Goal: Information Seeking & Learning: Learn about a topic

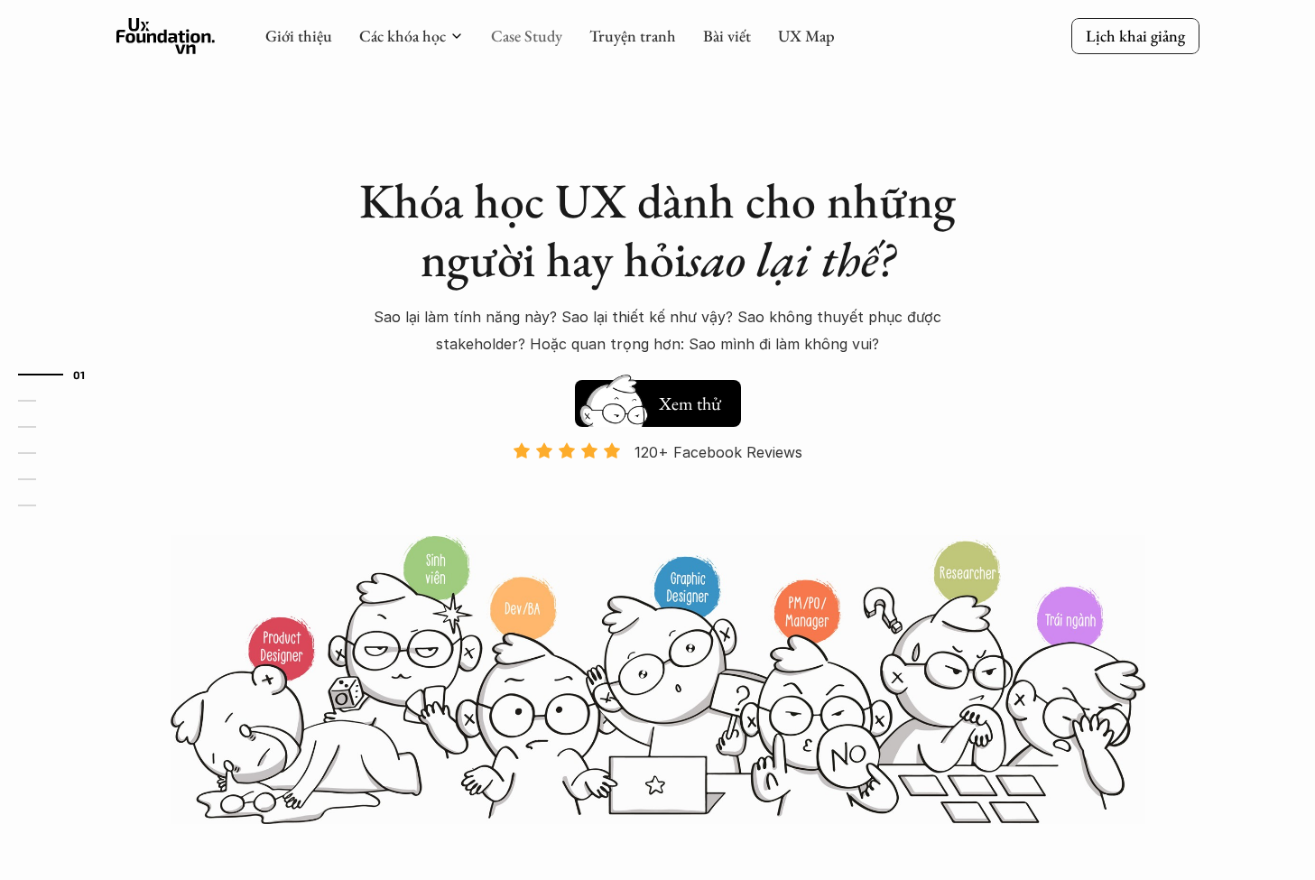
click at [521, 40] on link "Case Study" at bounding box center [526, 35] width 71 height 21
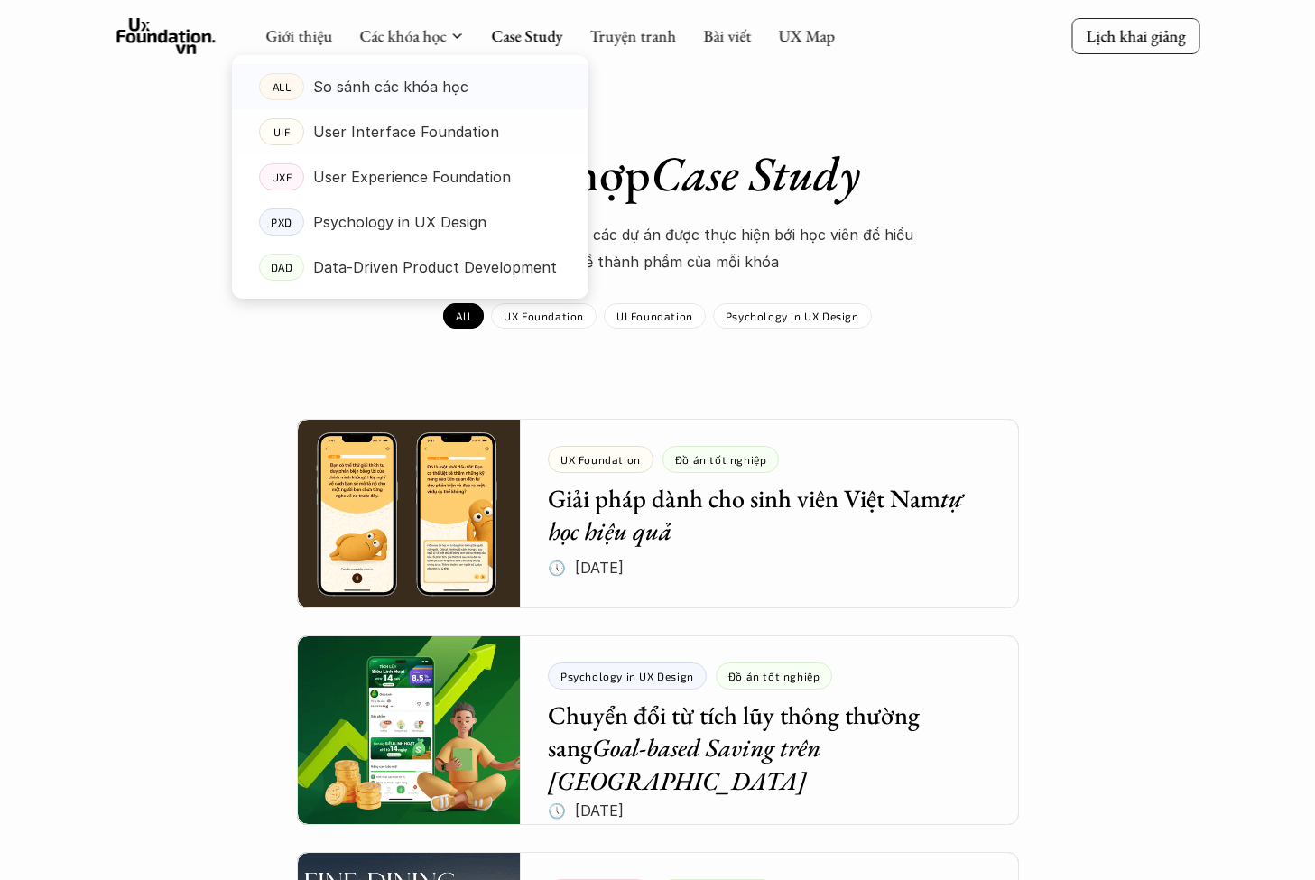
click at [404, 88] on p "So sánh các khóa học" at bounding box center [390, 86] width 155 height 27
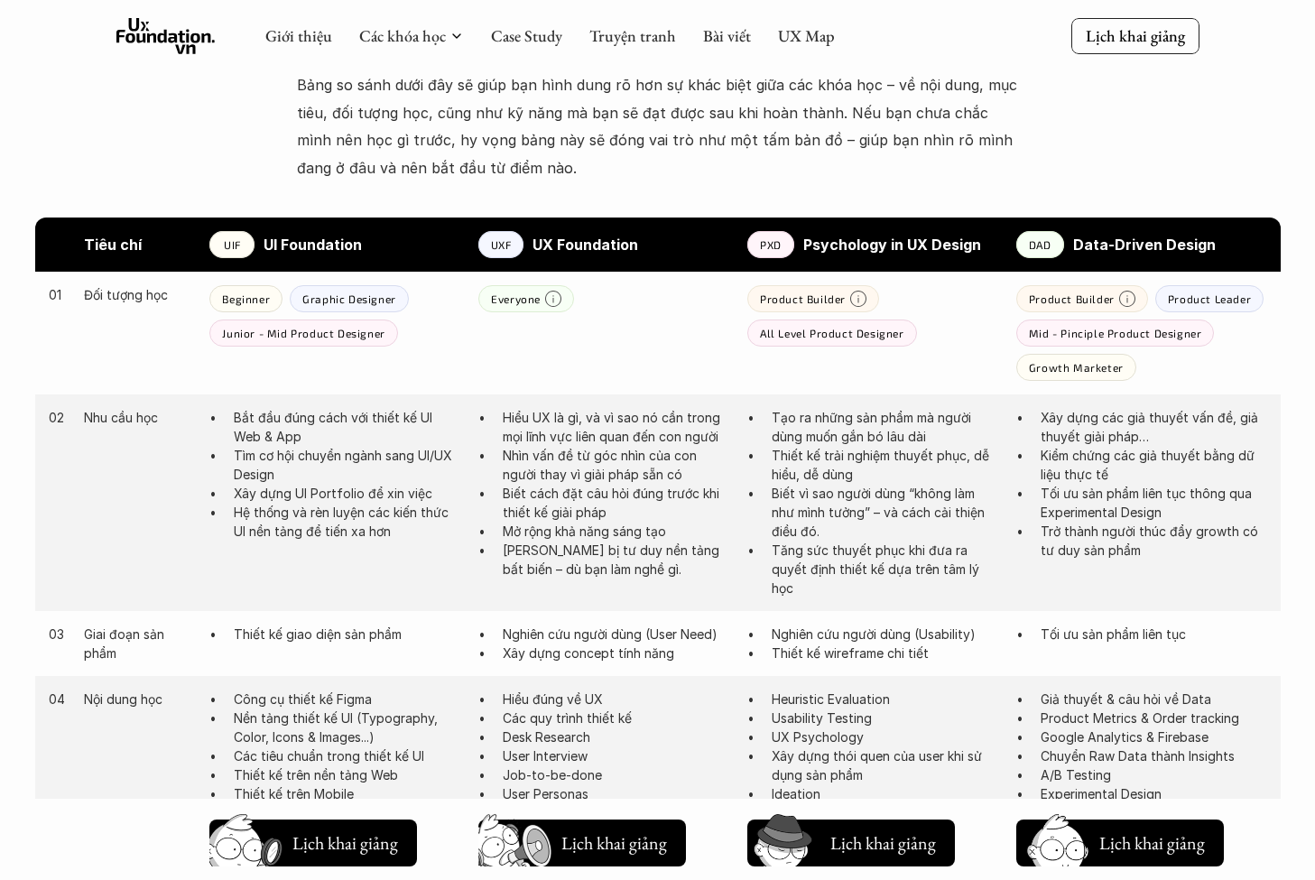
scroll to position [647, 0]
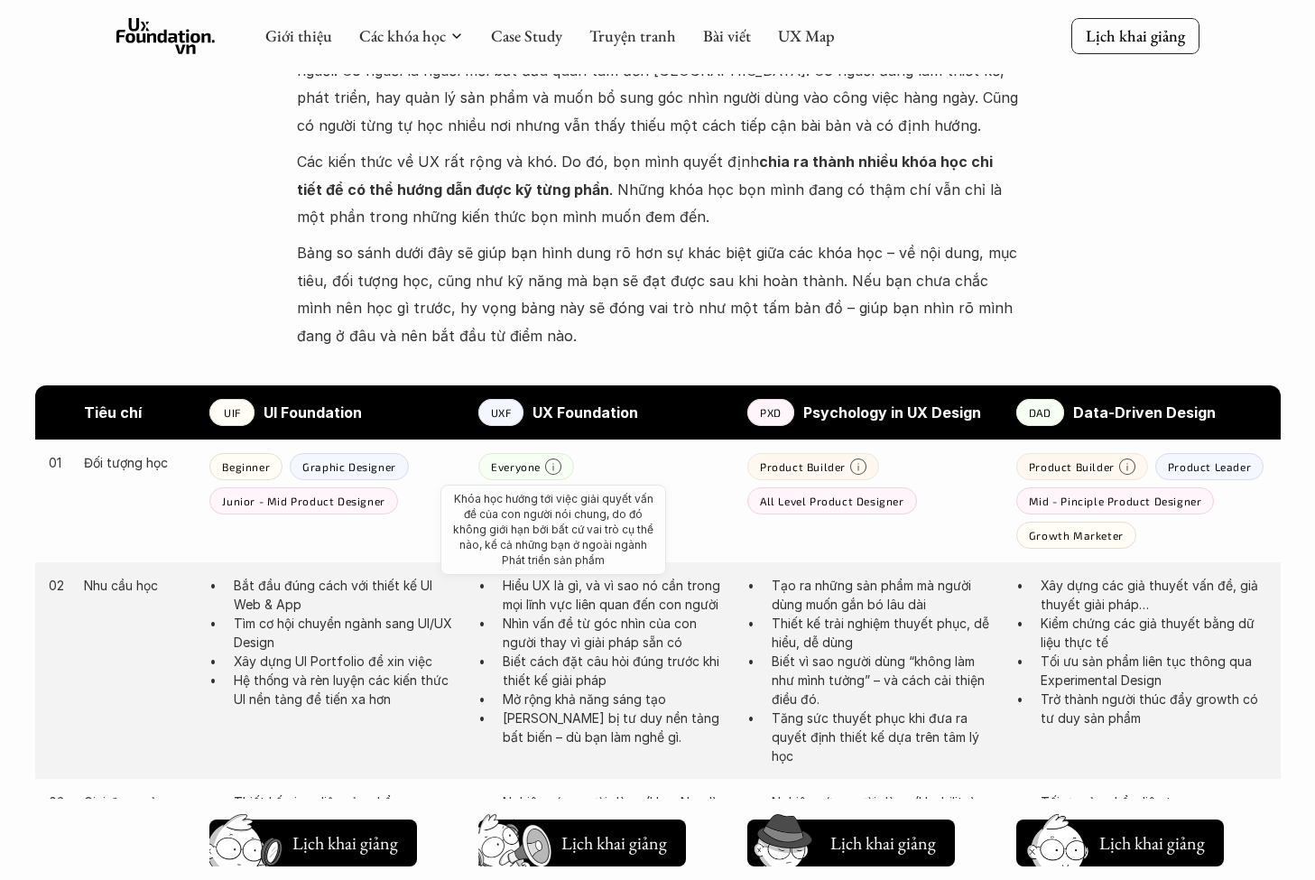
click at [557, 462] on icon at bounding box center [553, 466] width 16 height 16
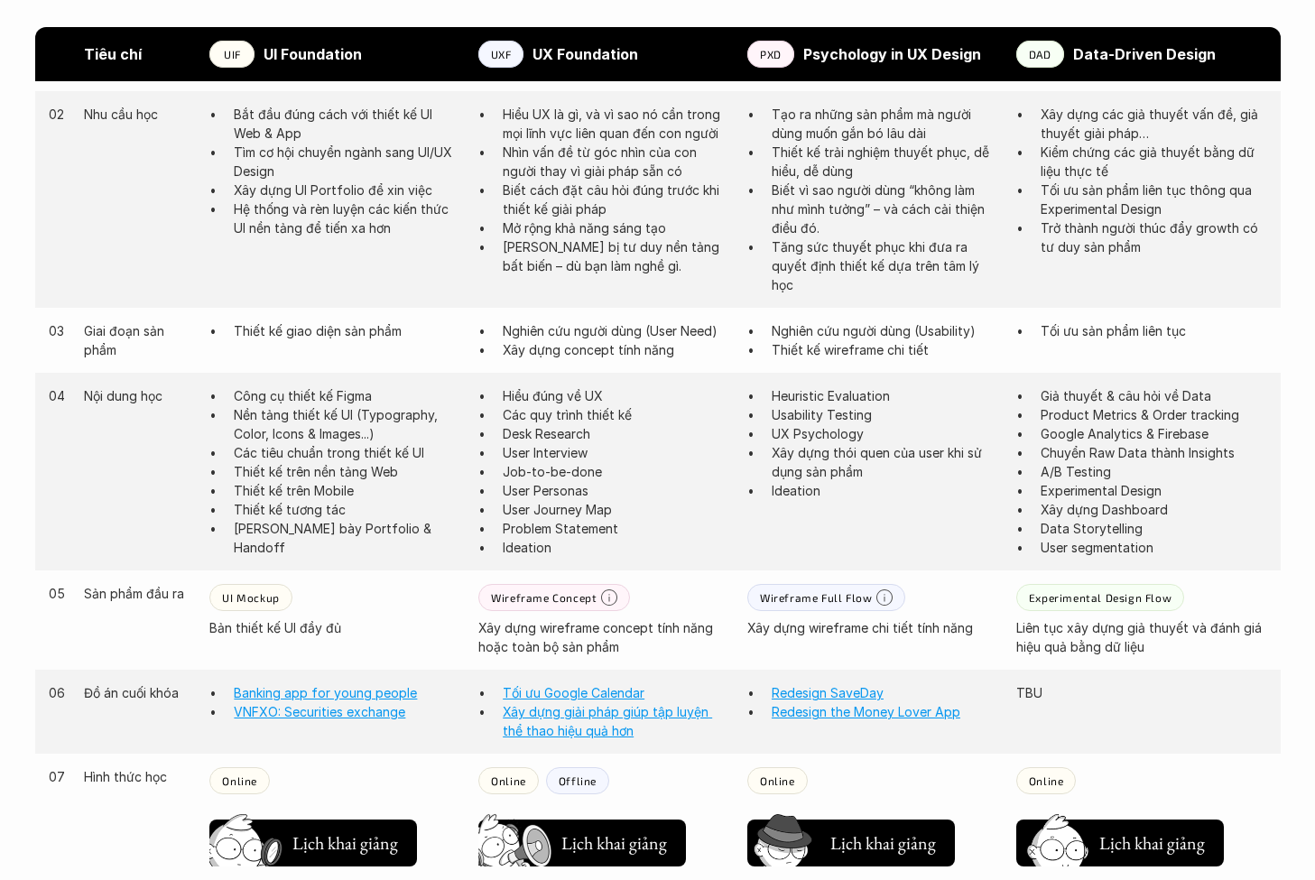
scroll to position [710, 0]
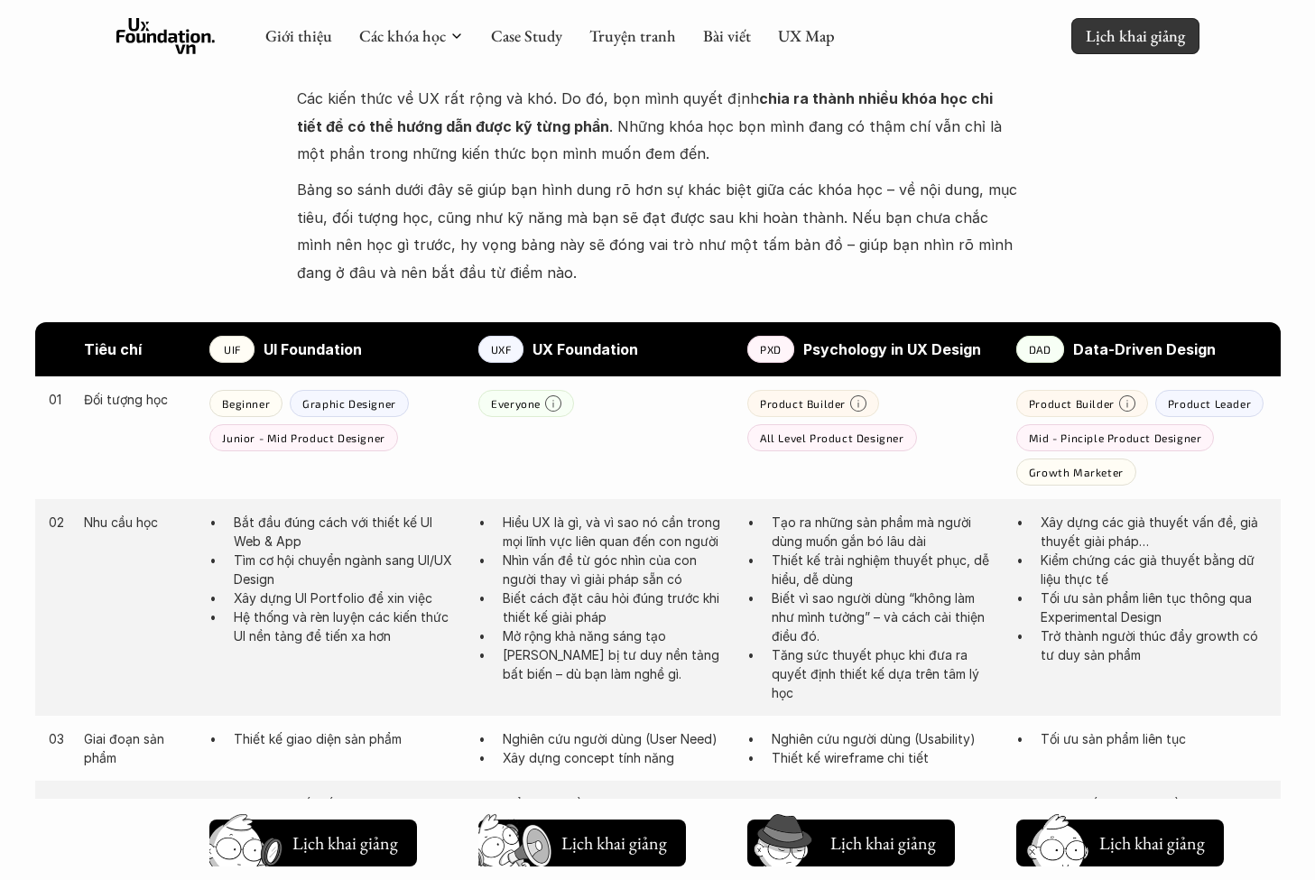
click at [1132, 51] on link "Lịch khai giảng" at bounding box center [1135, 35] width 128 height 35
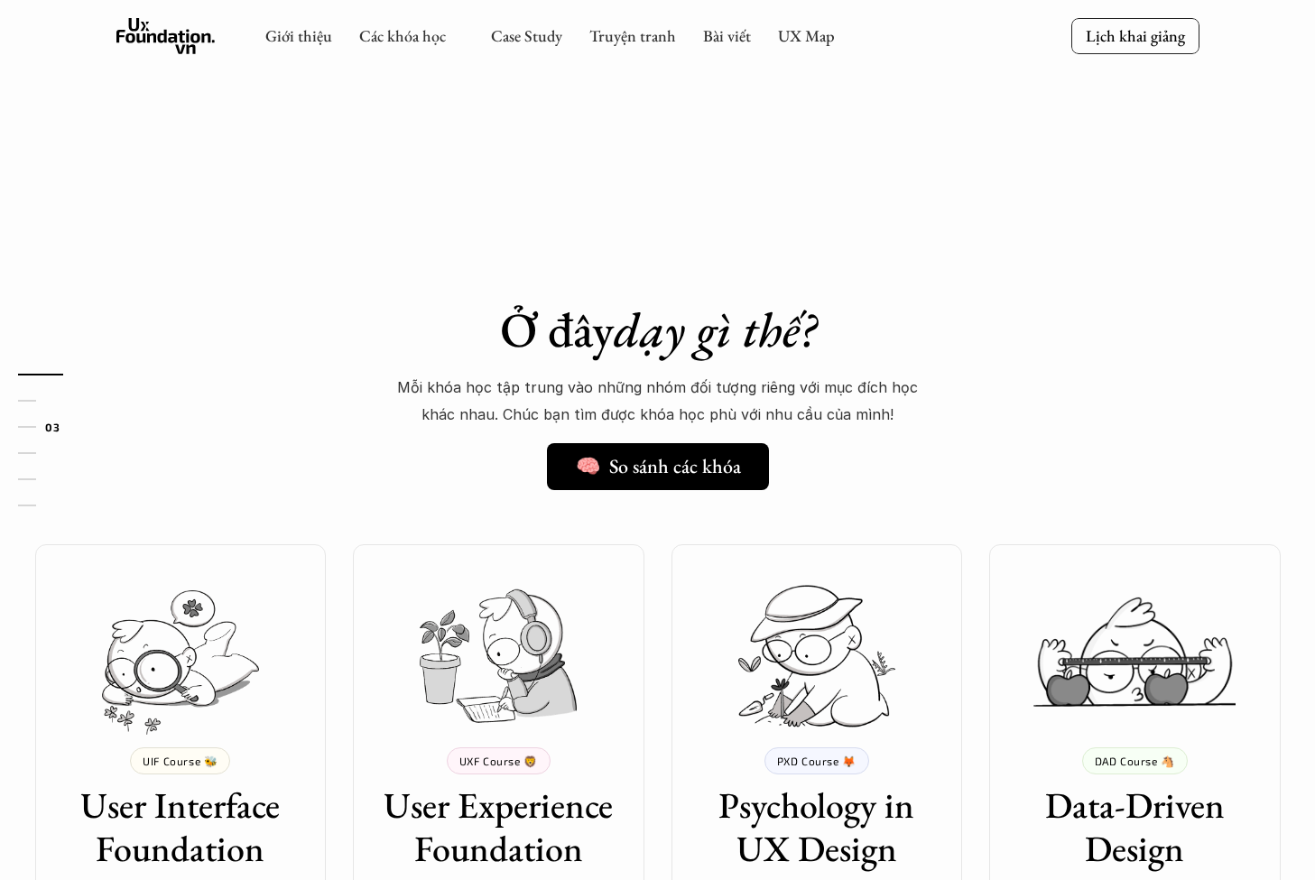
click at [1116, 38] on div "Giới thiệu Các khóa học Case Study Truyện tranh Bài viết UX Map Lịch khai giảng" at bounding box center [657, 37] width 1315 height 74
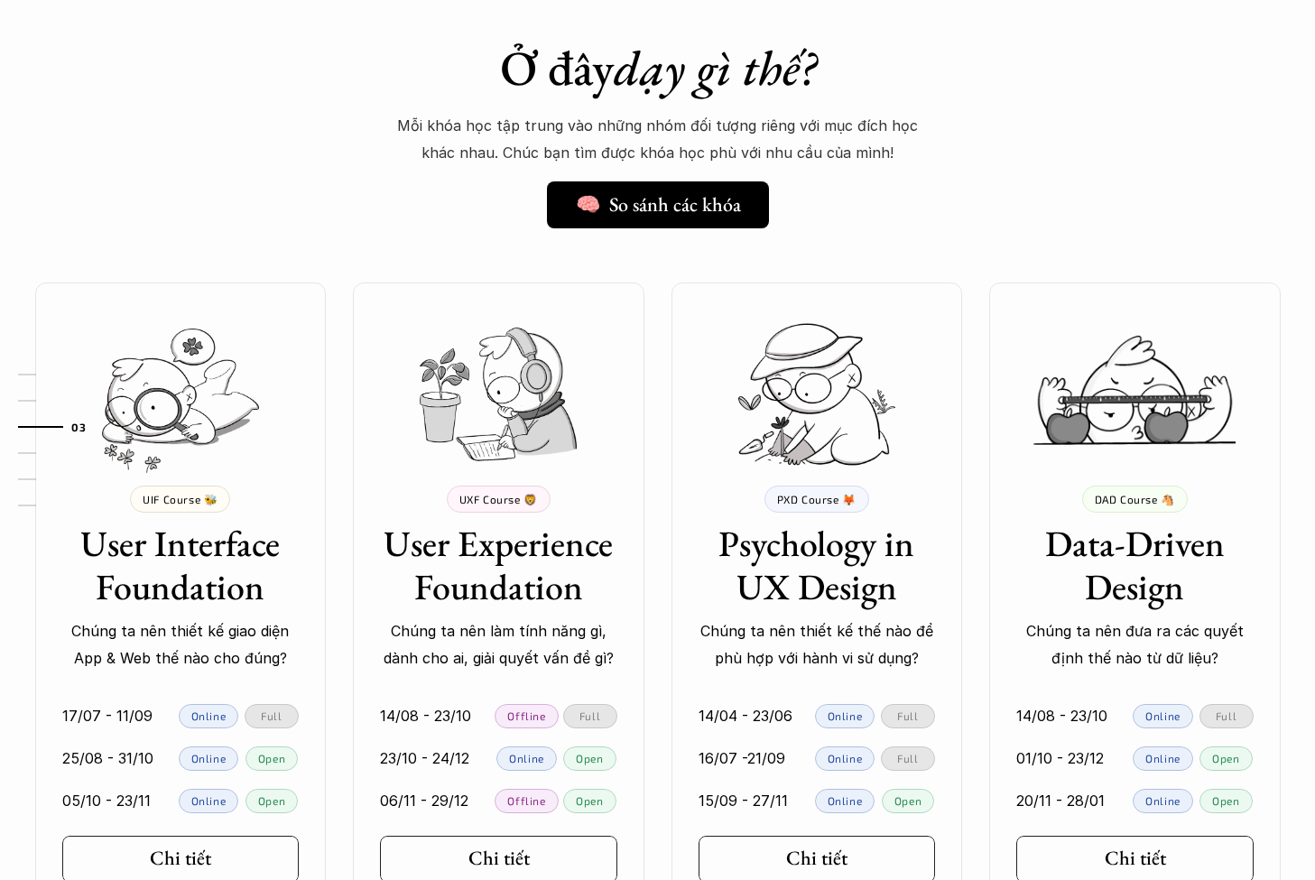
scroll to position [1518, 0]
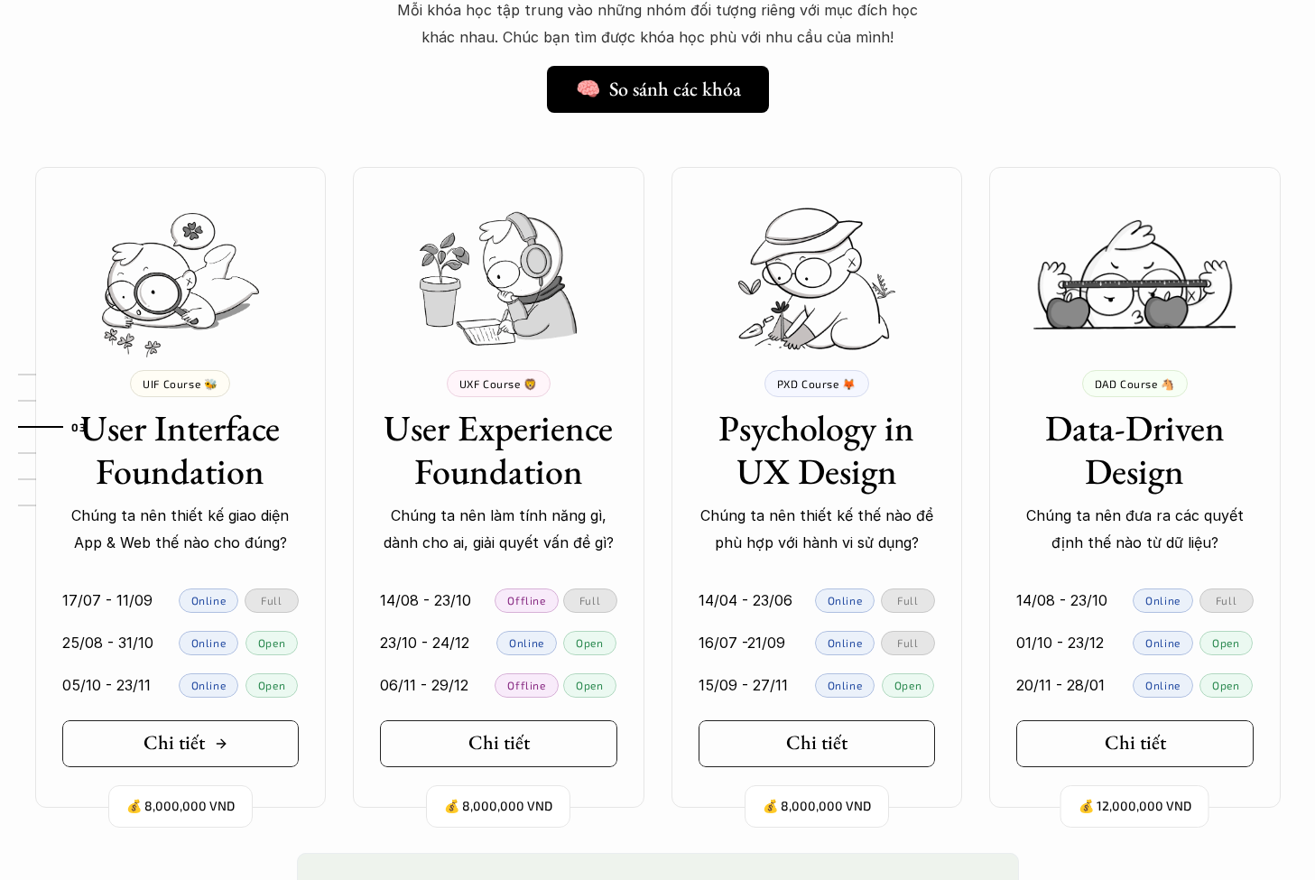
click at [255, 749] on link "Chi tiết" at bounding box center [180, 743] width 237 height 47
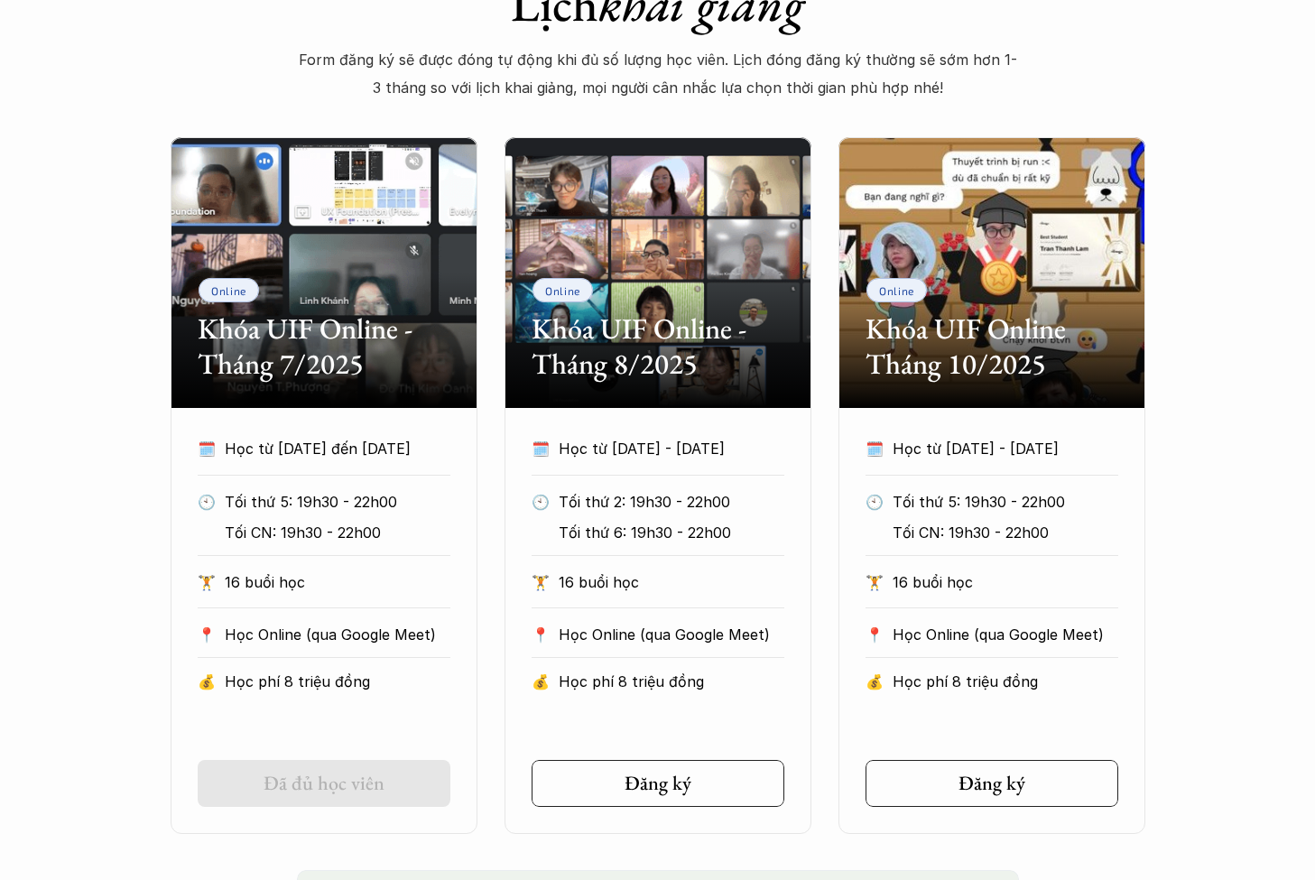
scroll to position [794, 0]
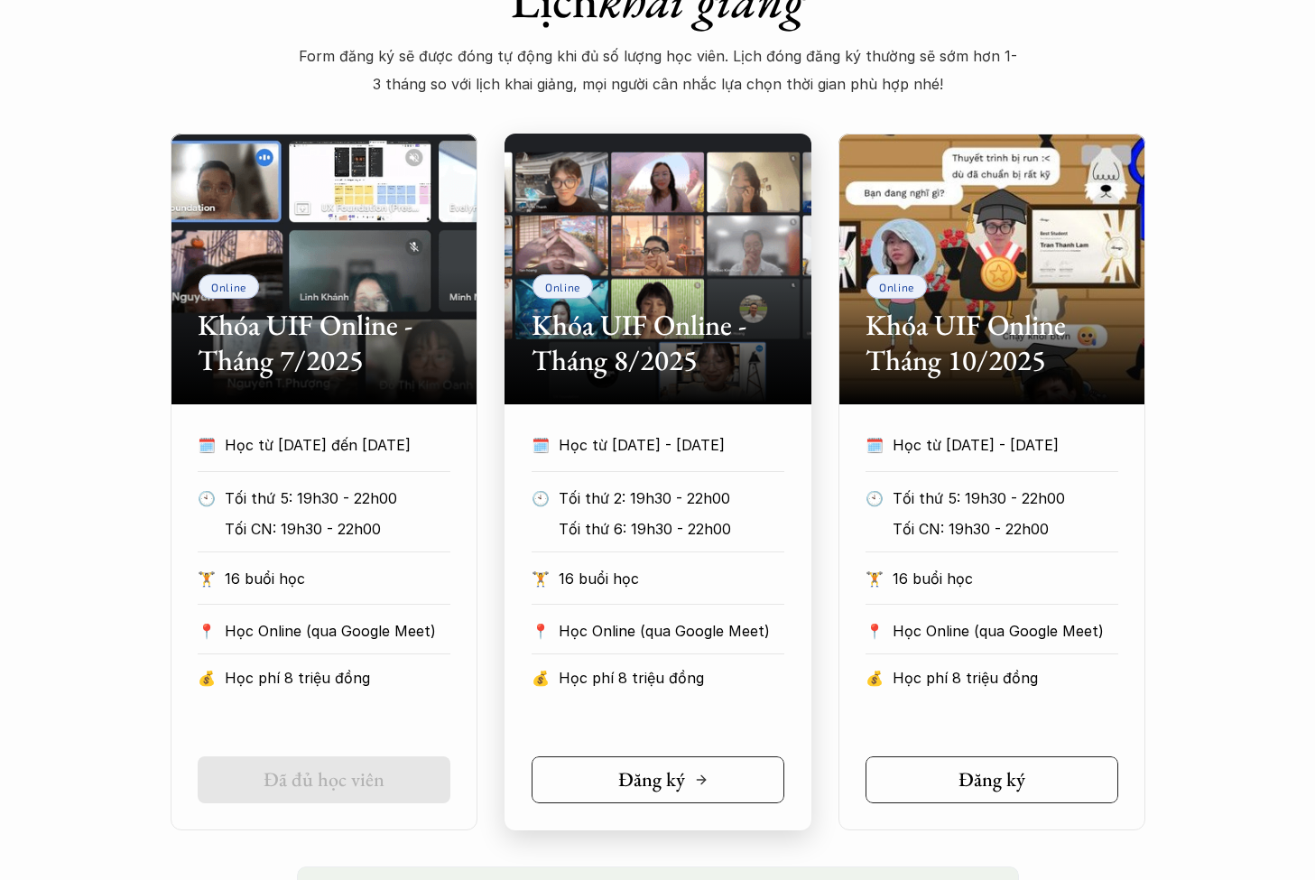
click at [755, 778] on link "Đăng ký" at bounding box center [658, 779] width 253 height 47
click at [719, 769] on link "Đăng ký" at bounding box center [658, 779] width 253 height 47
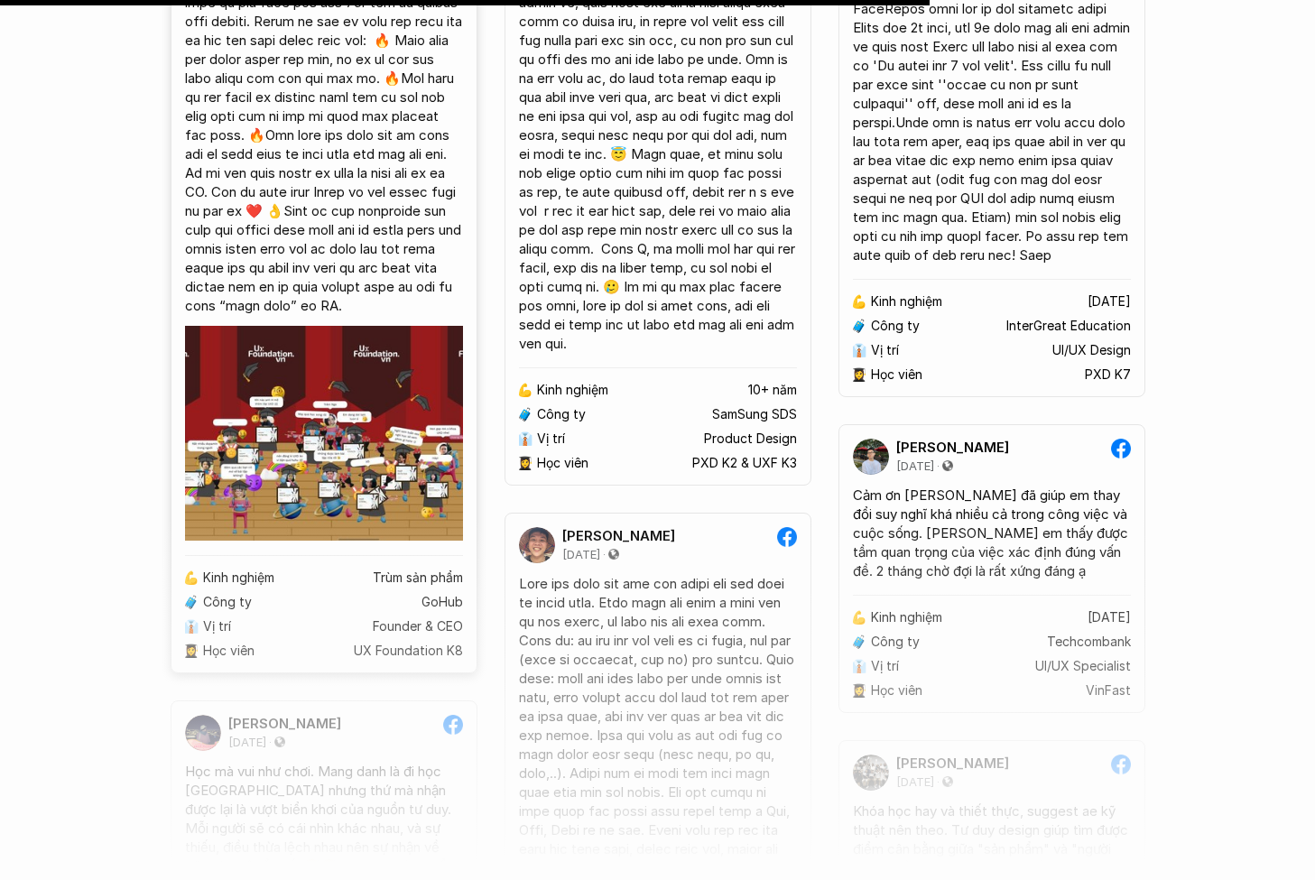
scroll to position [13758, 0]
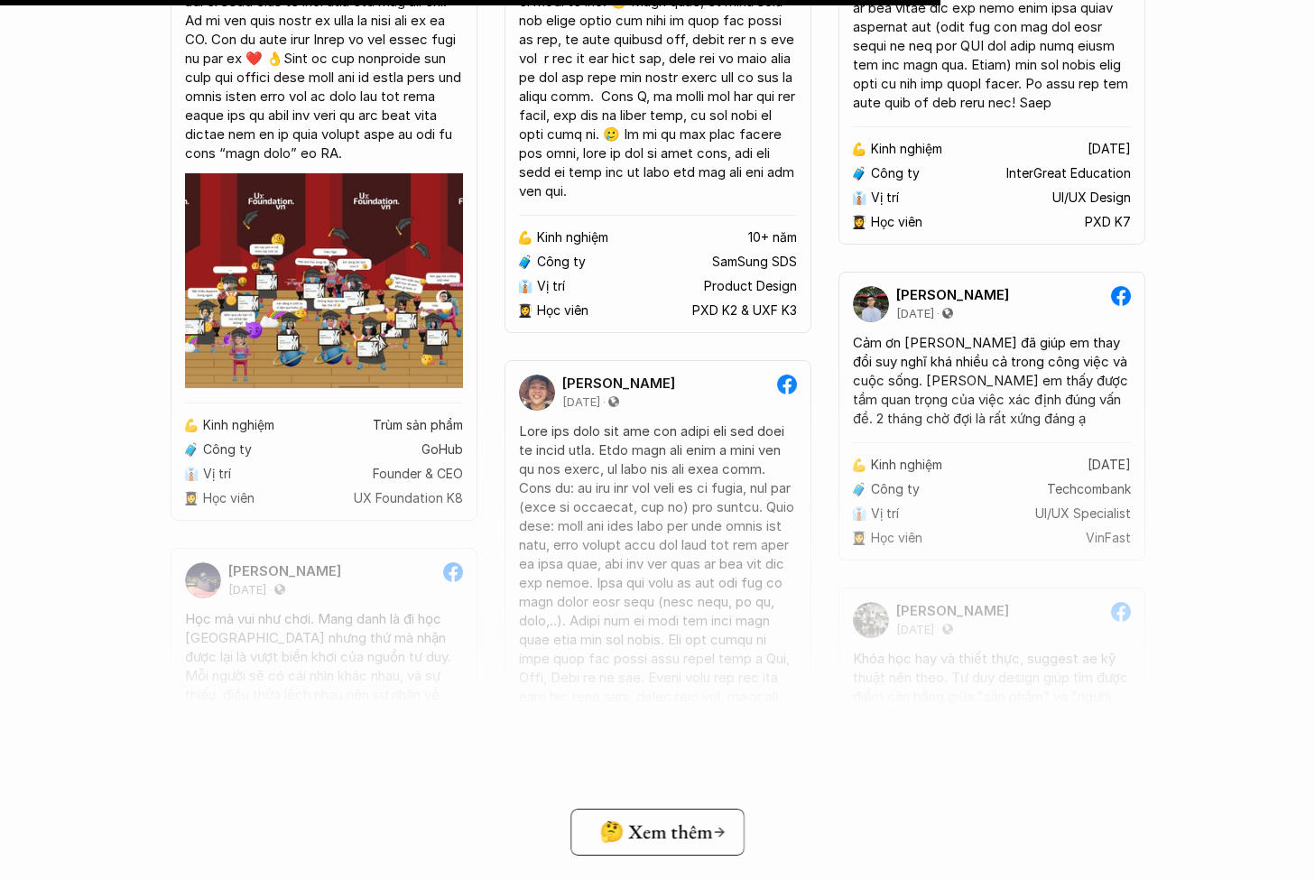
click at [645, 809] on link "🤔 Xem thêm" at bounding box center [657, 832] width 174 height 47
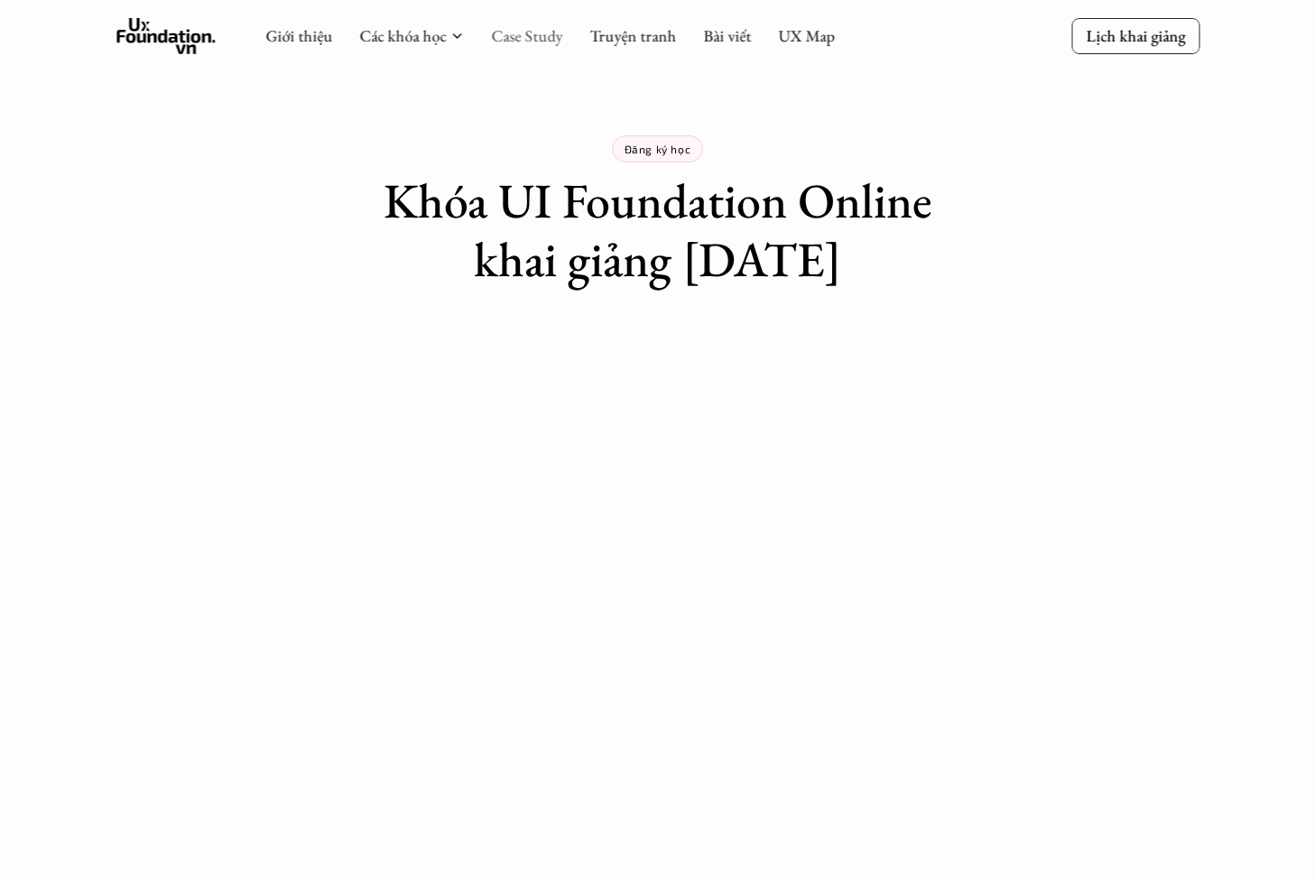
click at [546, 44] on link "Case Study" at bounding box center [526, 35] width 71 height 21
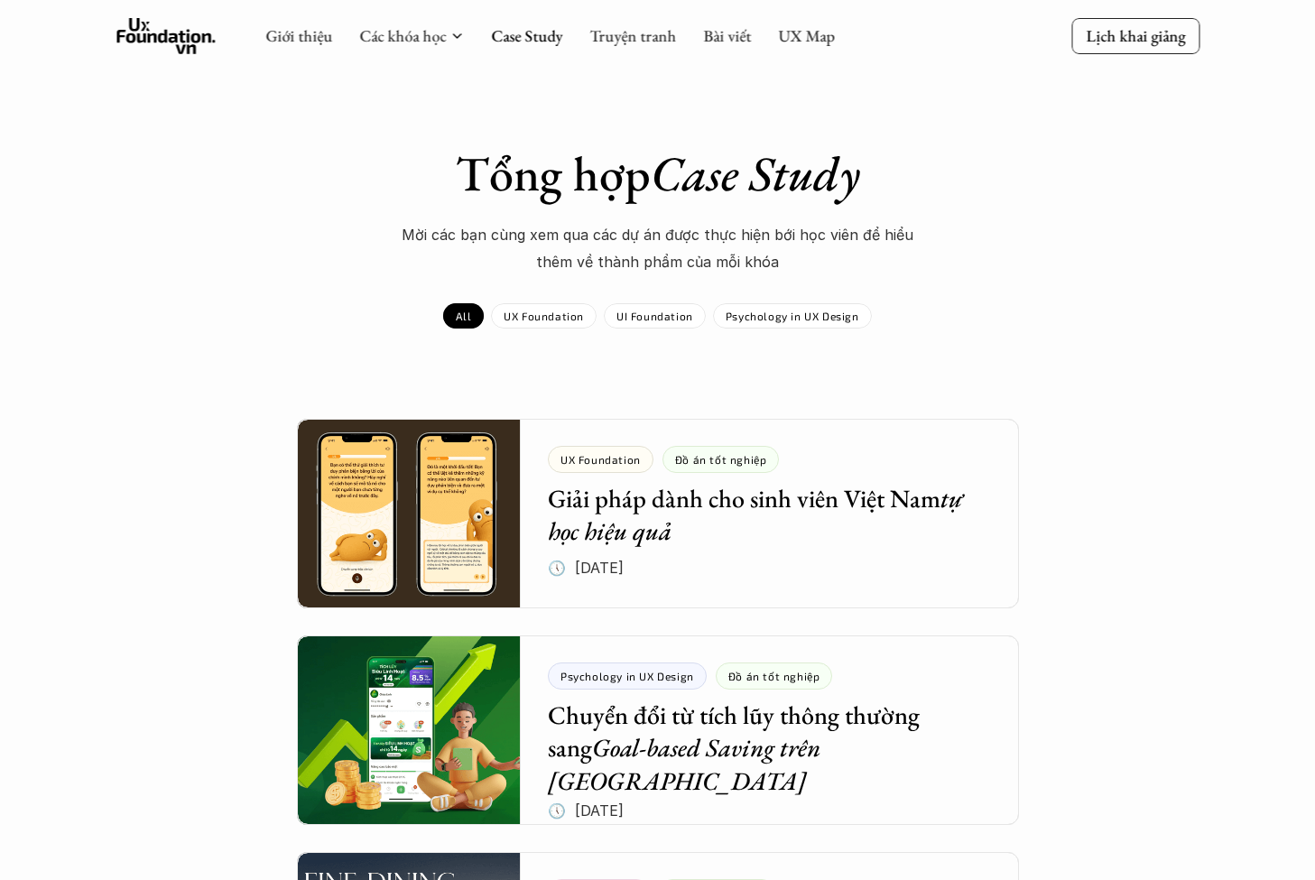
scroll to position [146, 0]
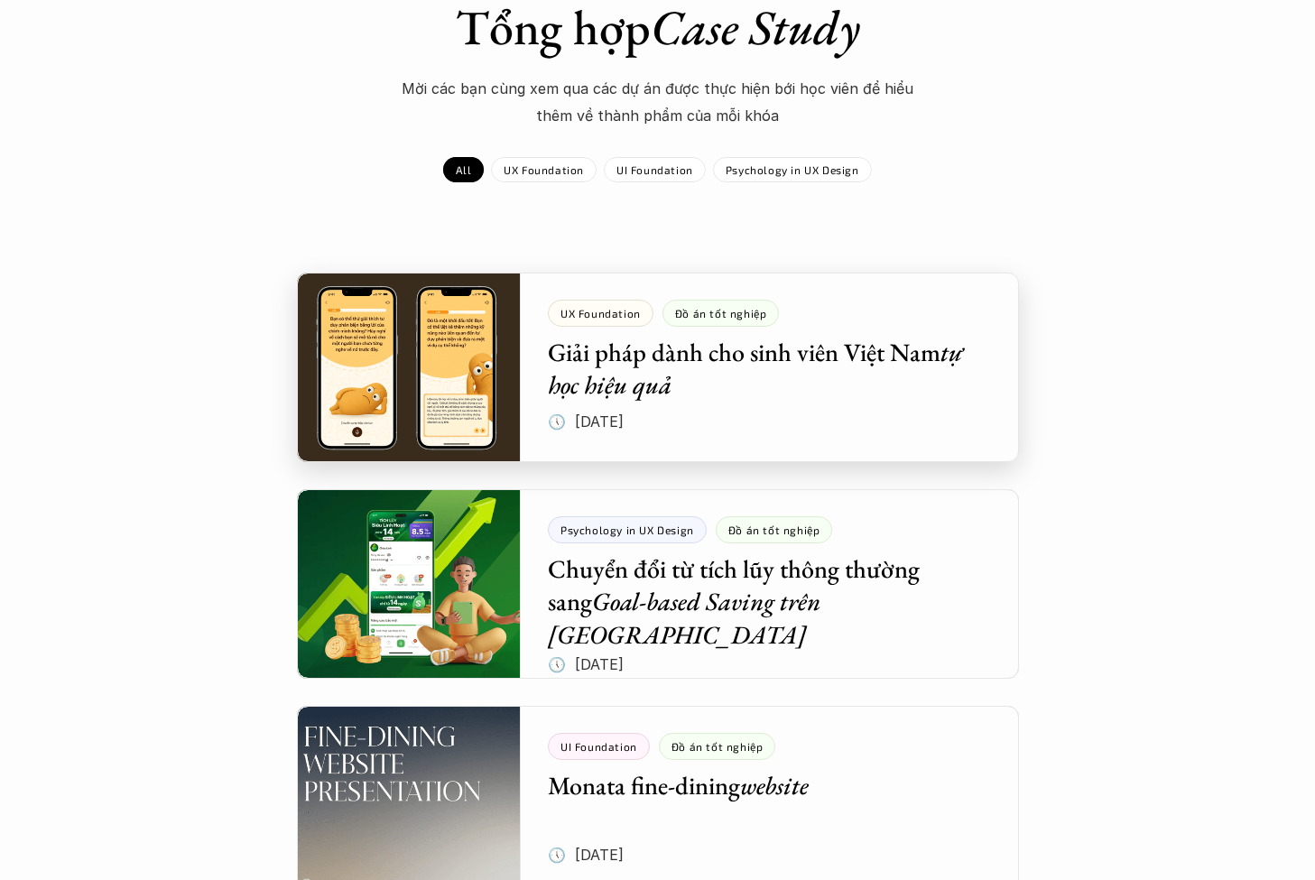
click at [818, 357] on div at bounding box center [658, 368] width 722 height 190
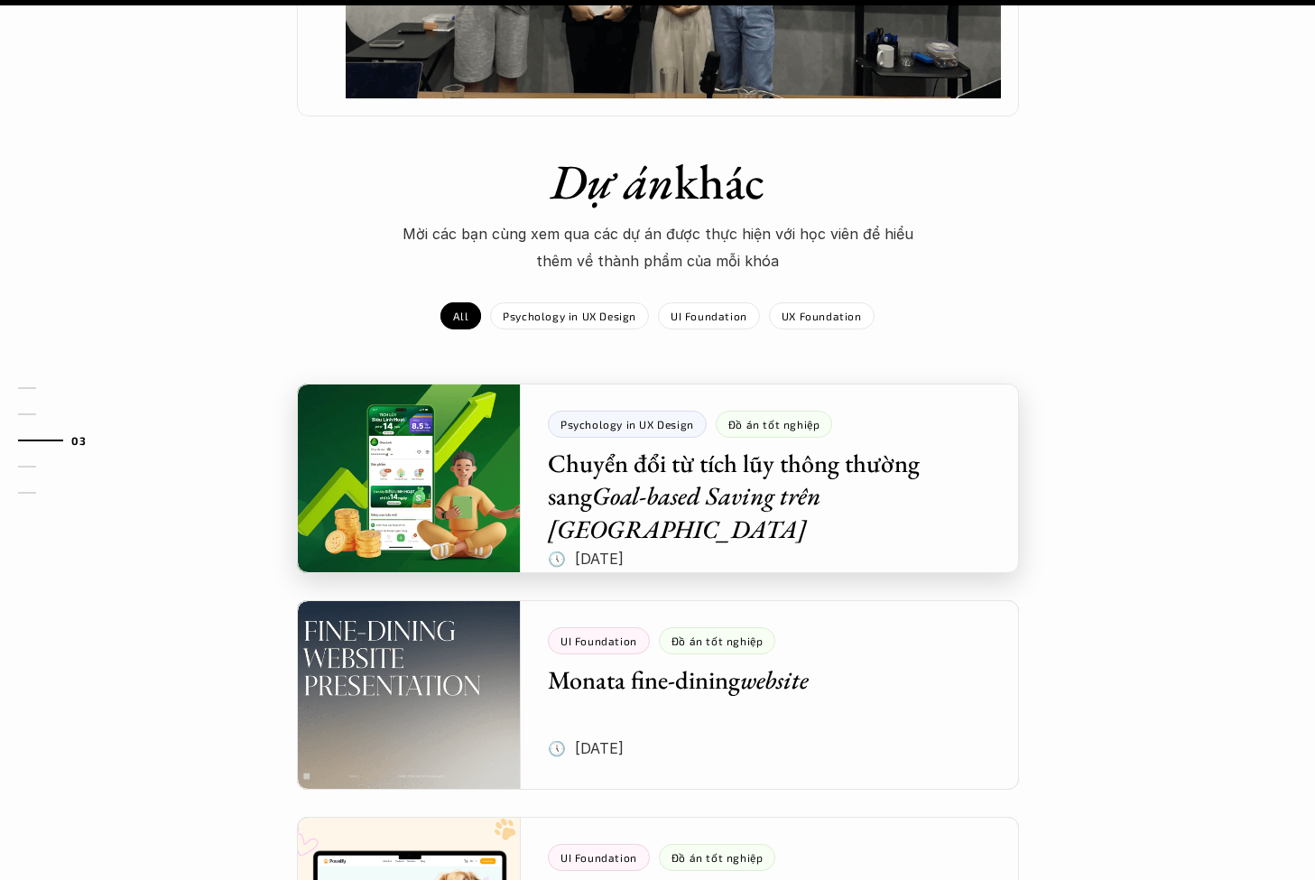
scroll to position [2194, 0]
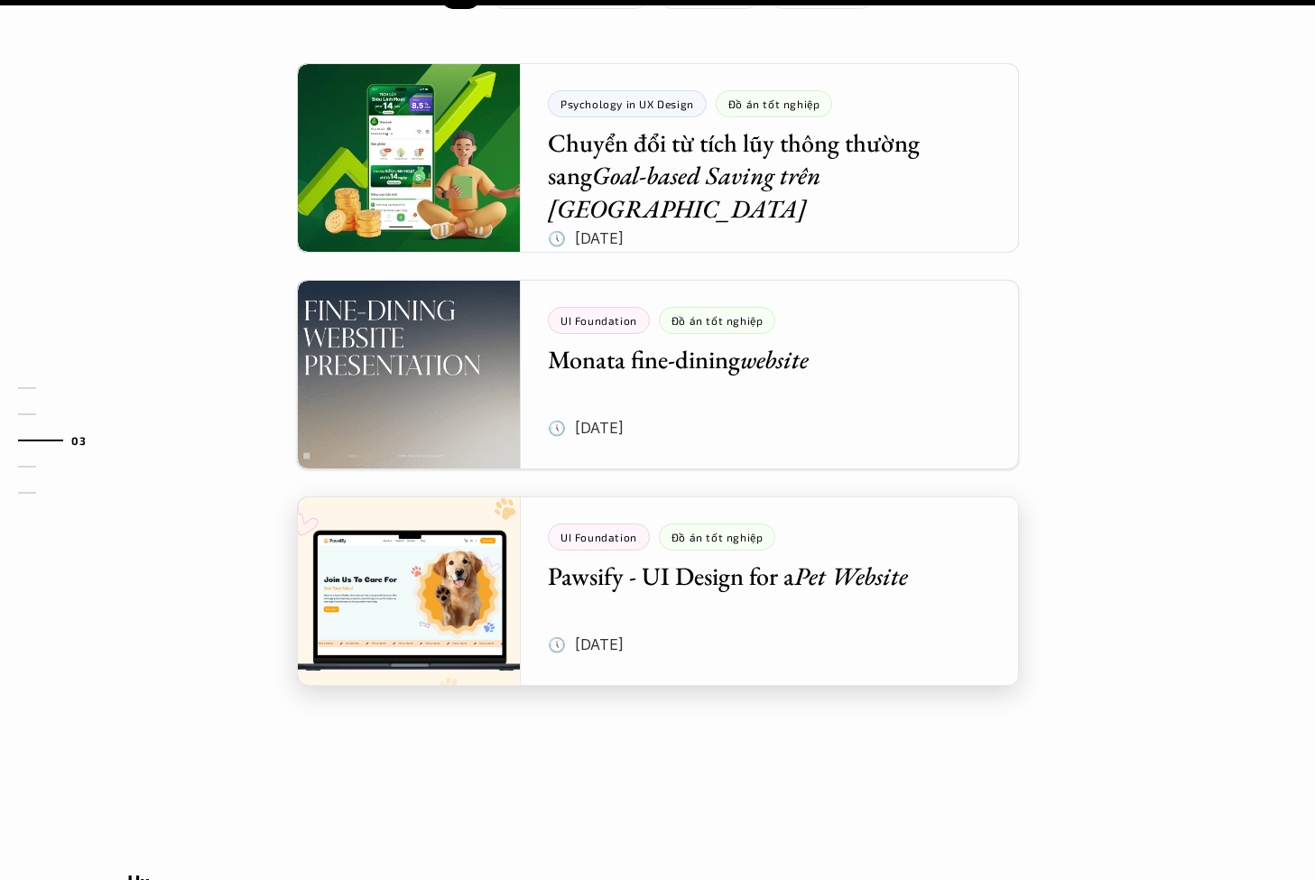
click at [831, 532] on div at bounding box center [658, 591] width 722 height 190
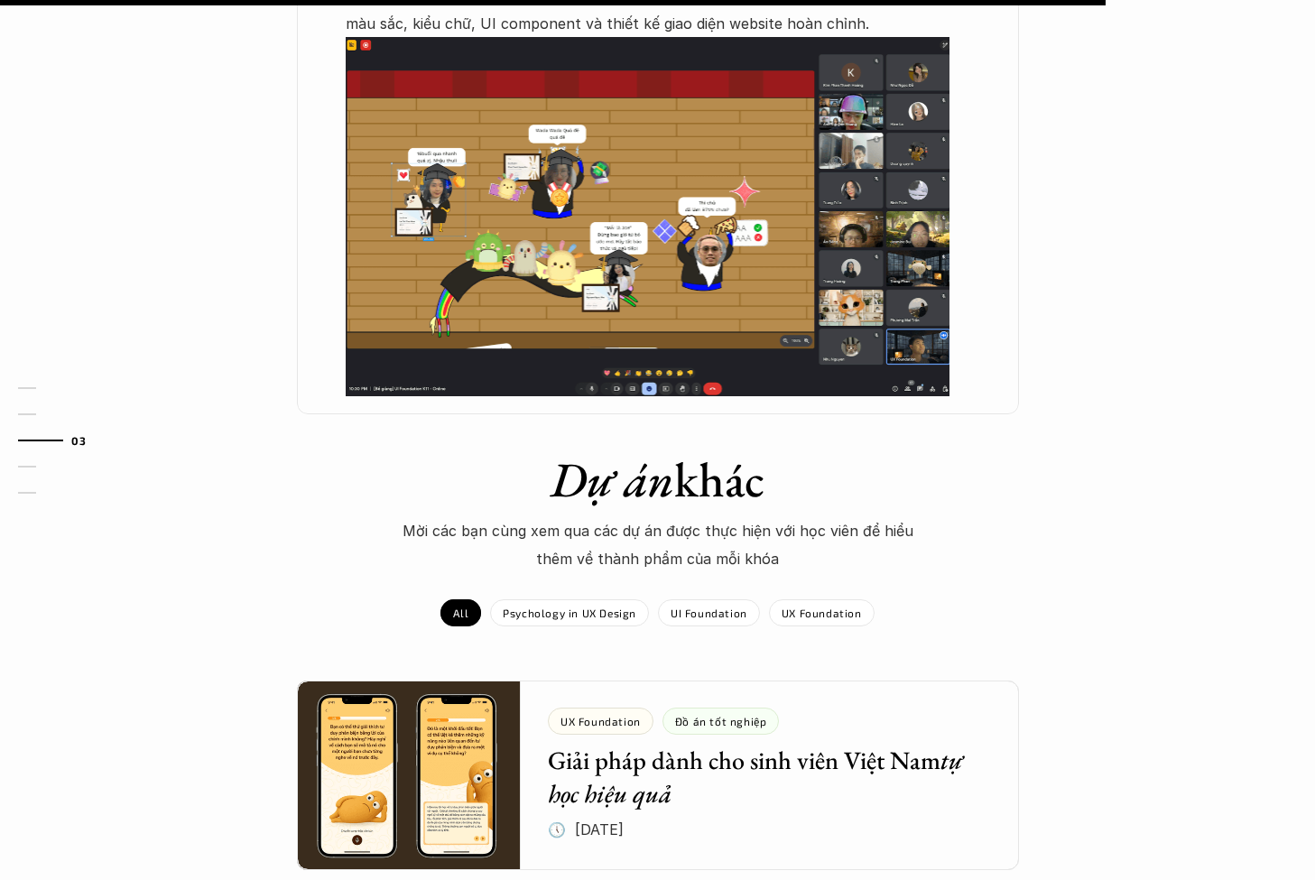
scroll to position [1564, 0]
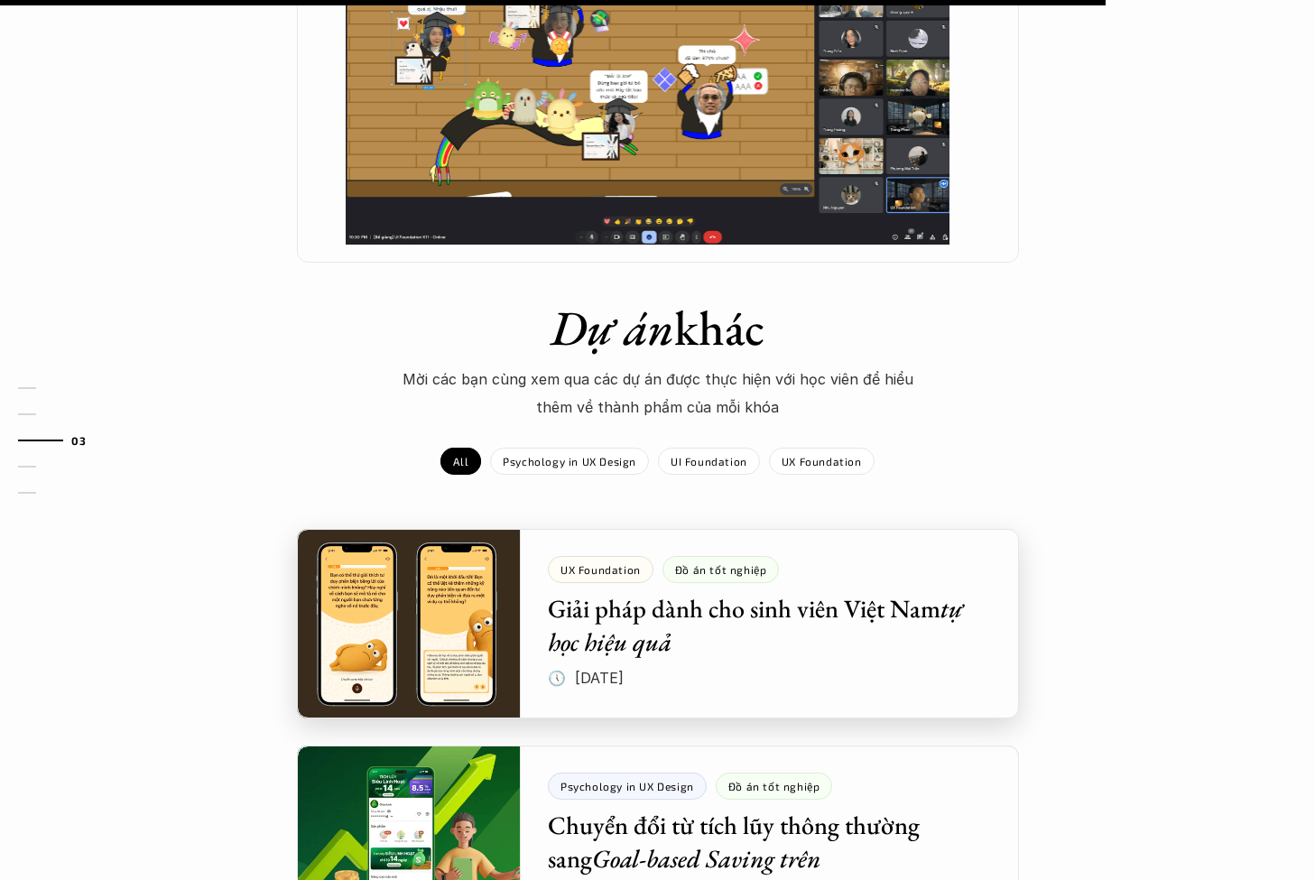
click at [821, 529] on div at bounding box center [658, 624] width 722 height 190
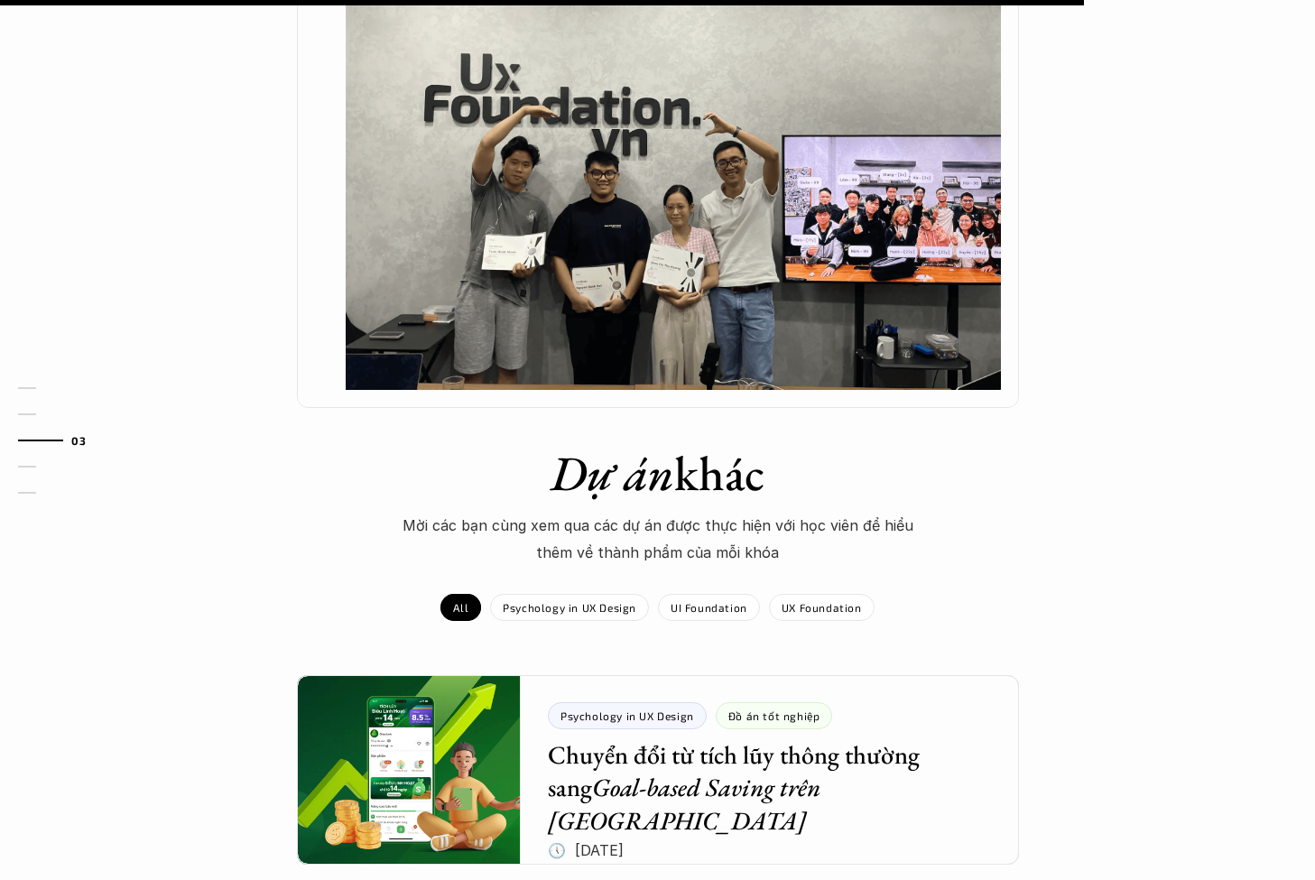
scroll to position [1669, 0]
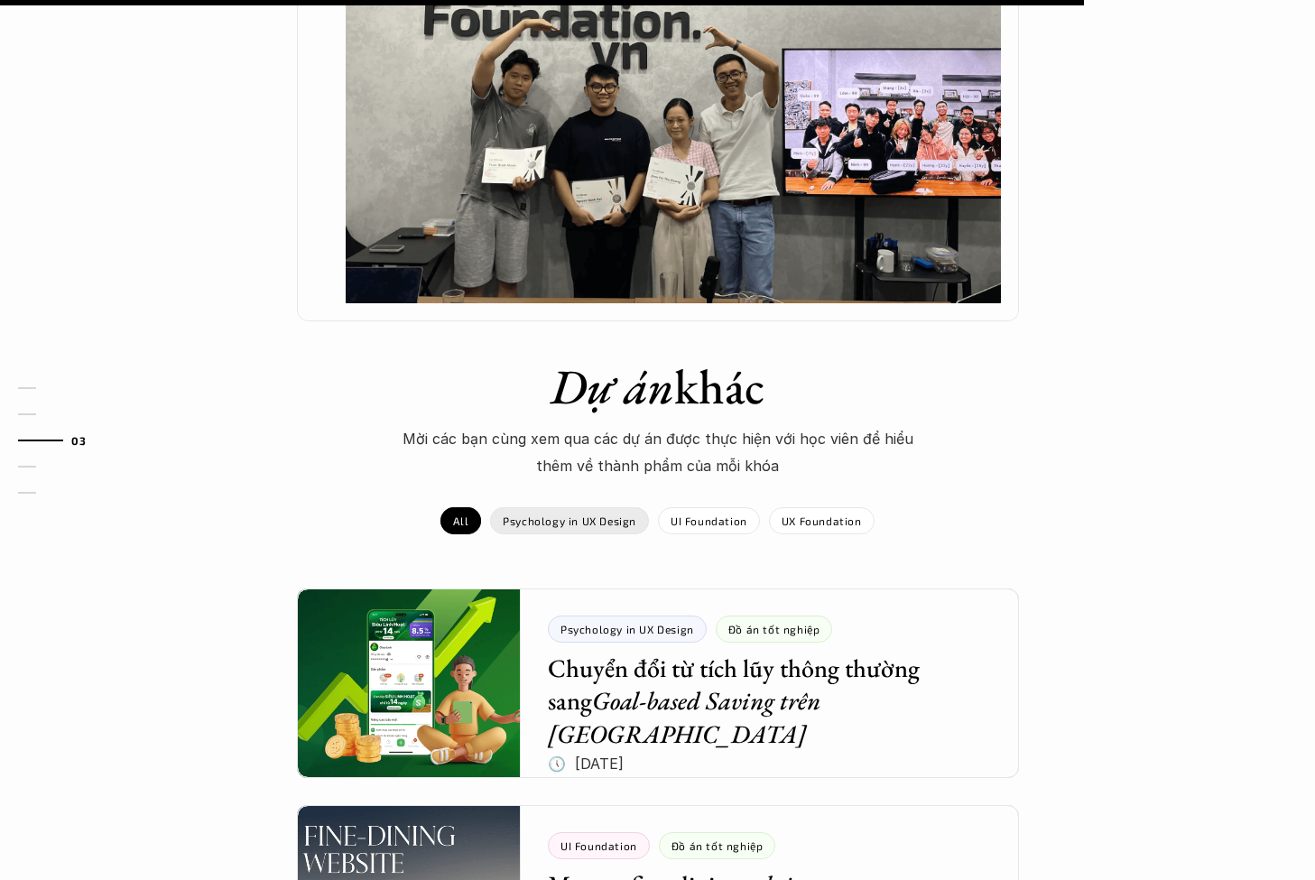
click at [585, 514] on p "Psychology in UX Design" at bounding box center [570, 520] width 134 height 13
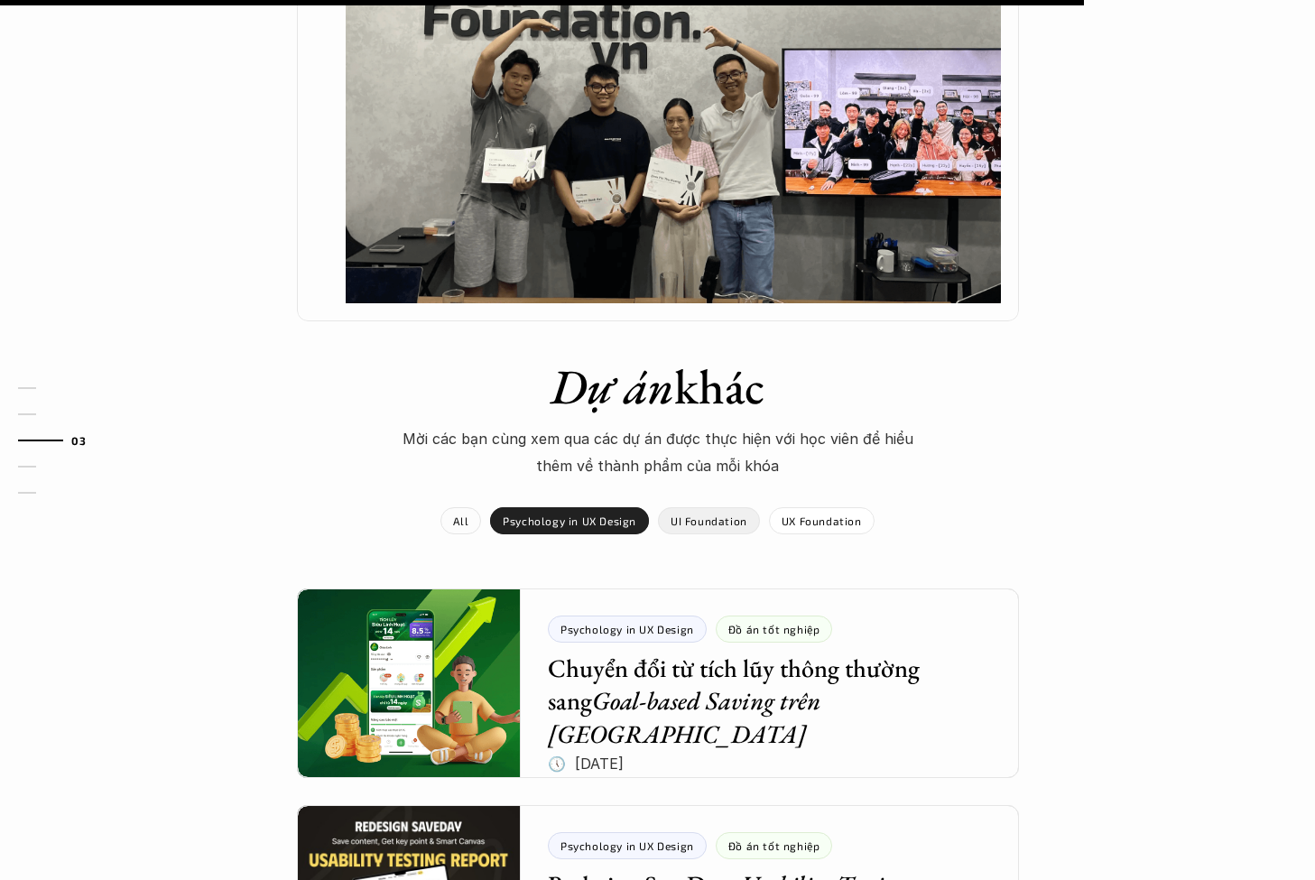
click at [699, 514] on p "UI Foundation" at bounding box center [709, 520] width 77 height 13
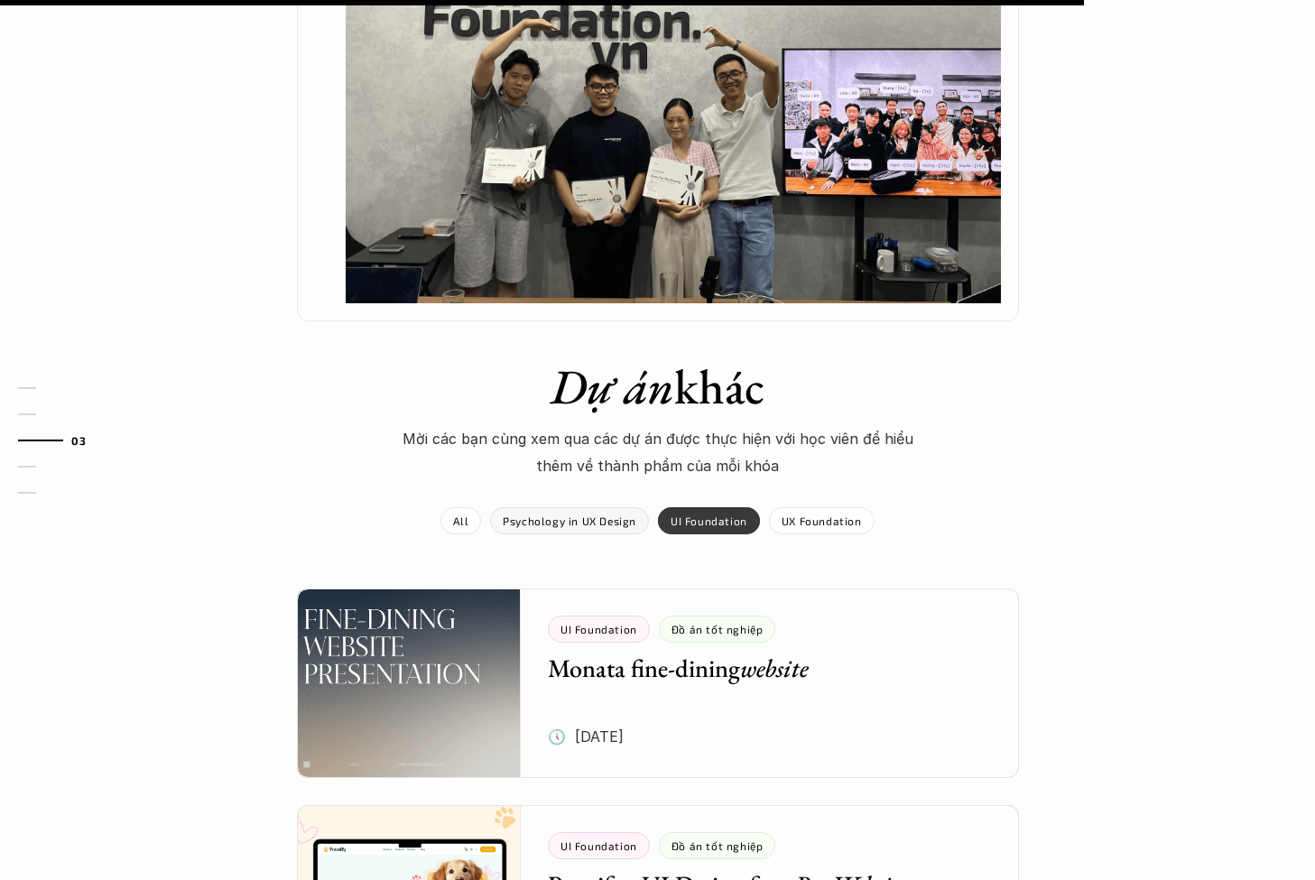
click at [761, 507] on div "UI Foundation UX Foundation" at bounding box center [766, 520] width 217 height 27
click at [797, 507] on div "UX Foundation" at bounding box center [822, 520] width 106 height 27
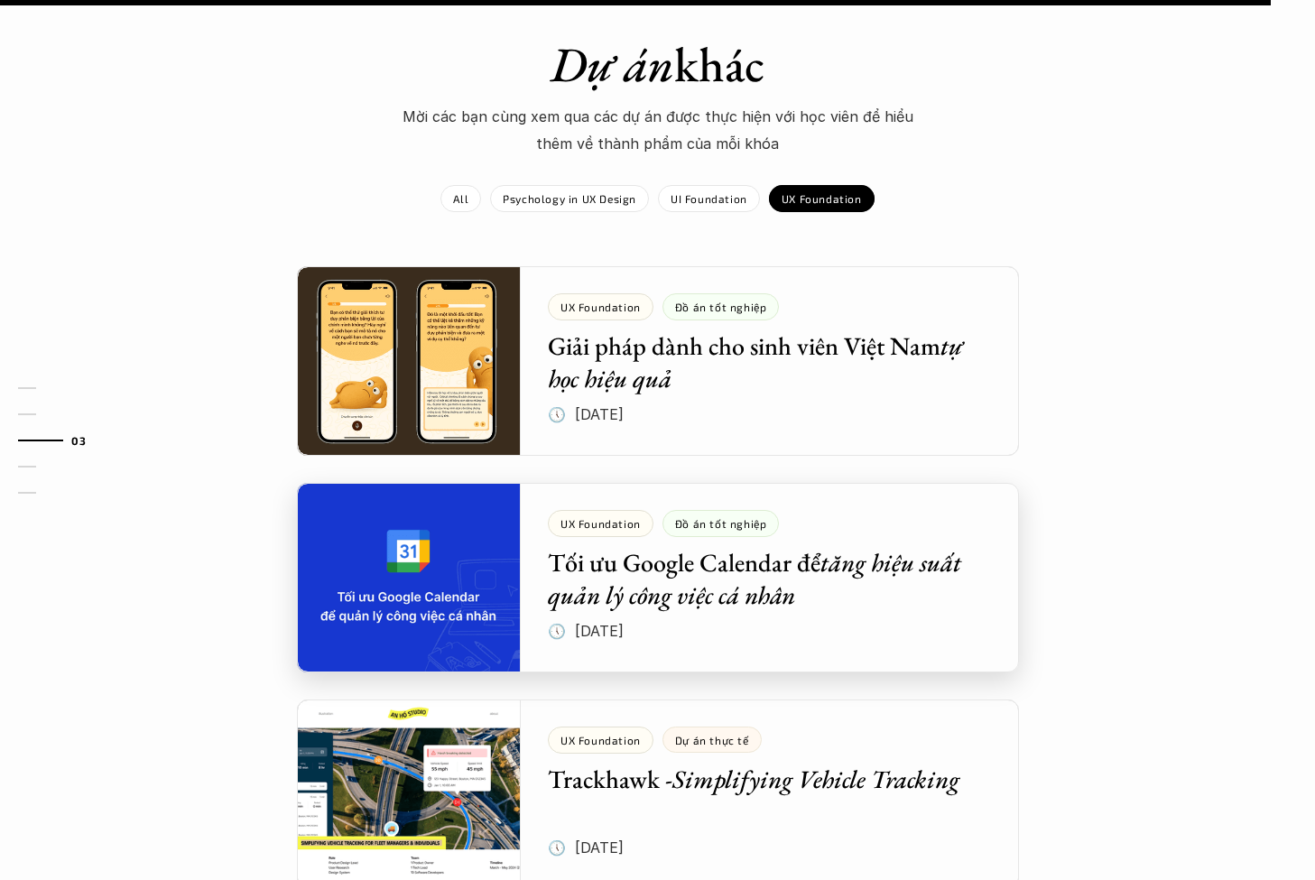
scroll to position [2273, 0]
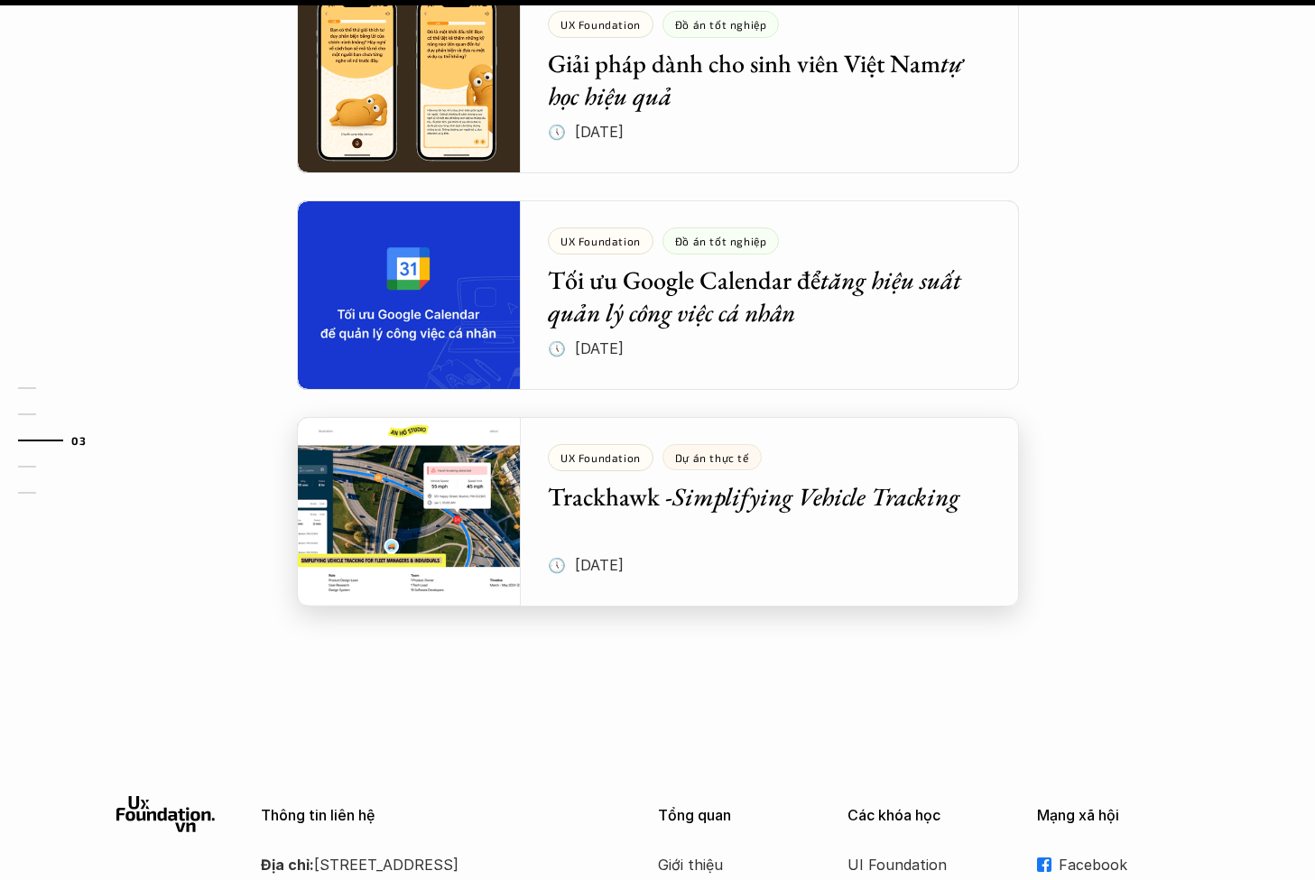
click at [473, 443] on div at bounding box center [658, 512] width 722 height 190
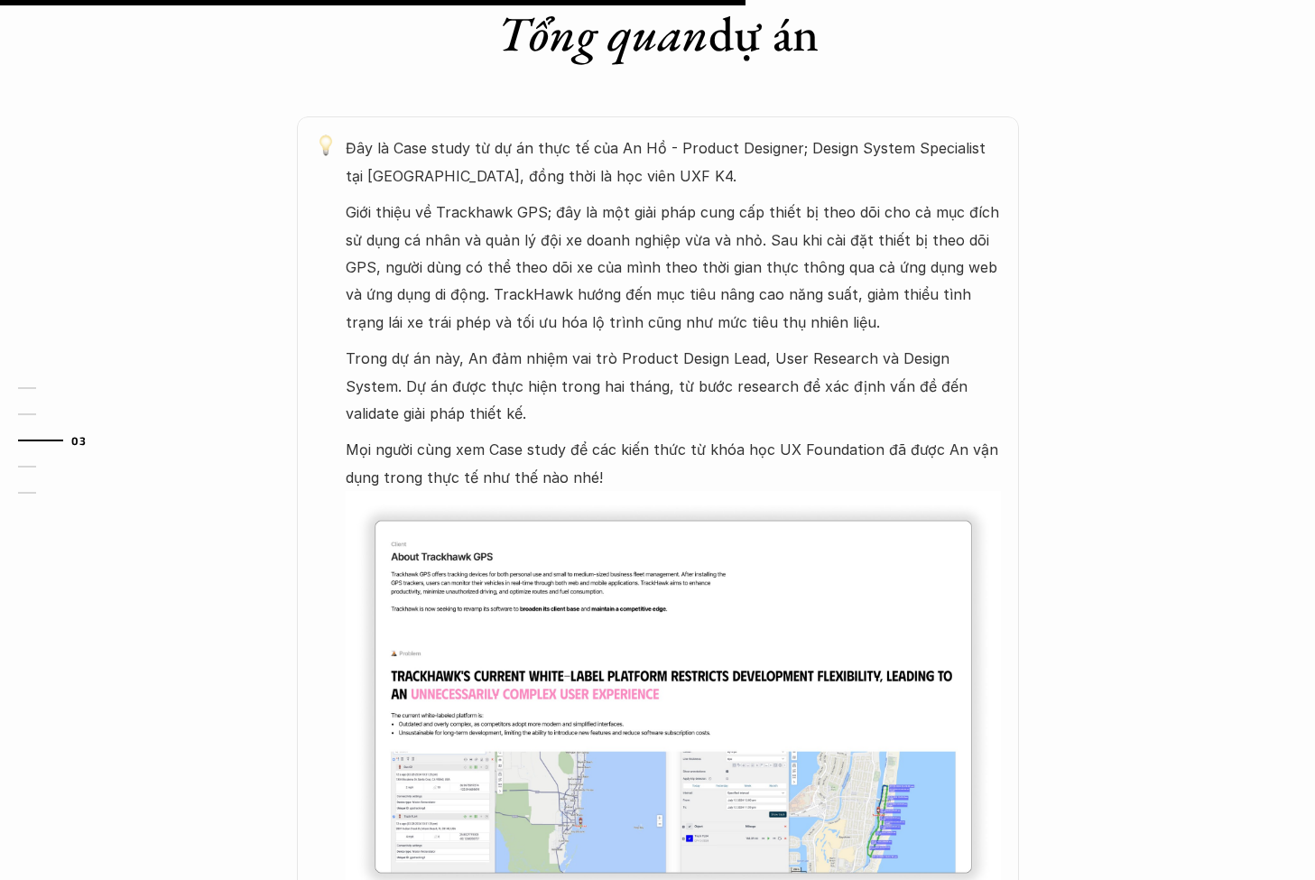
scroll to position [1123, 0]
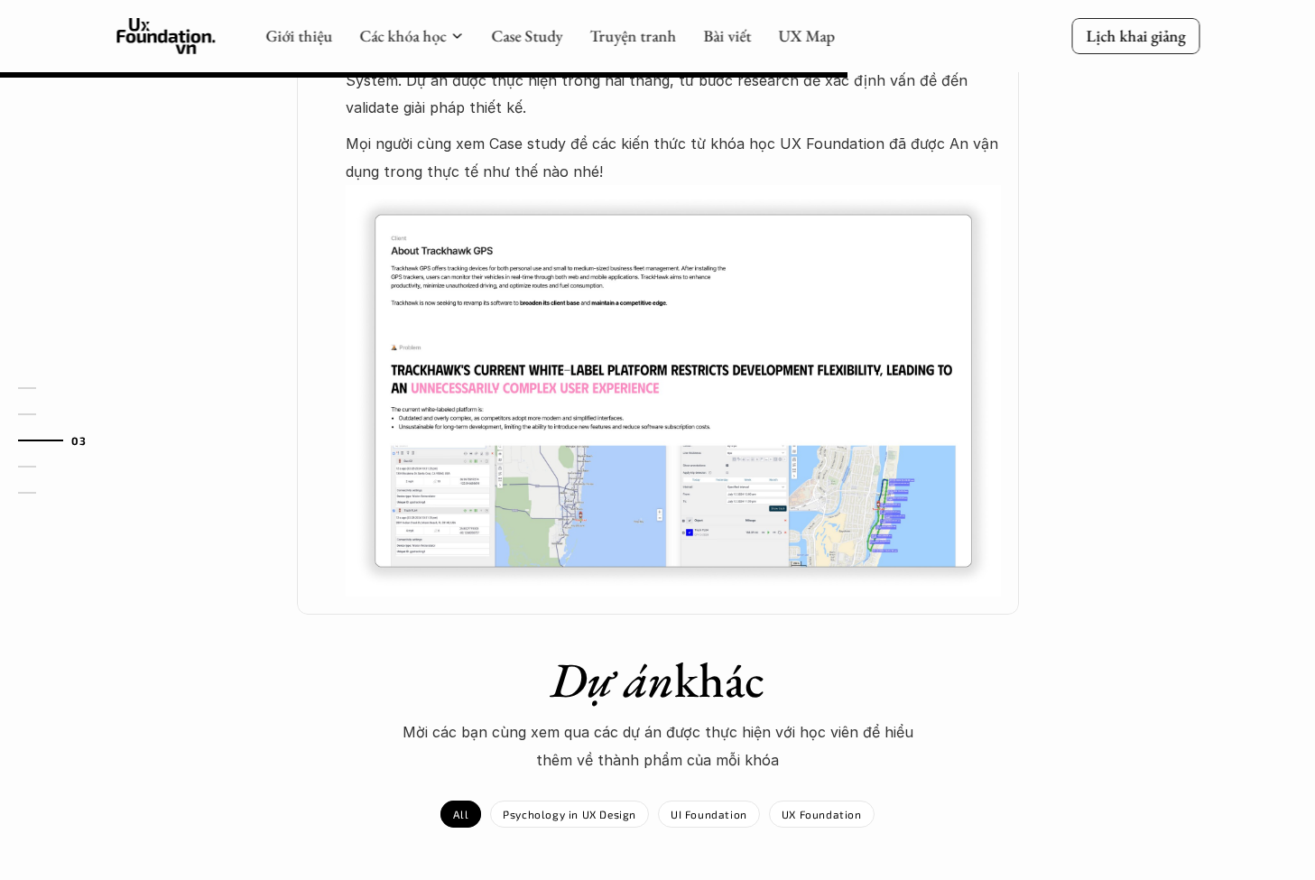
click at [620, 405] on img at bounding box center [673, 391] width 655 height 412
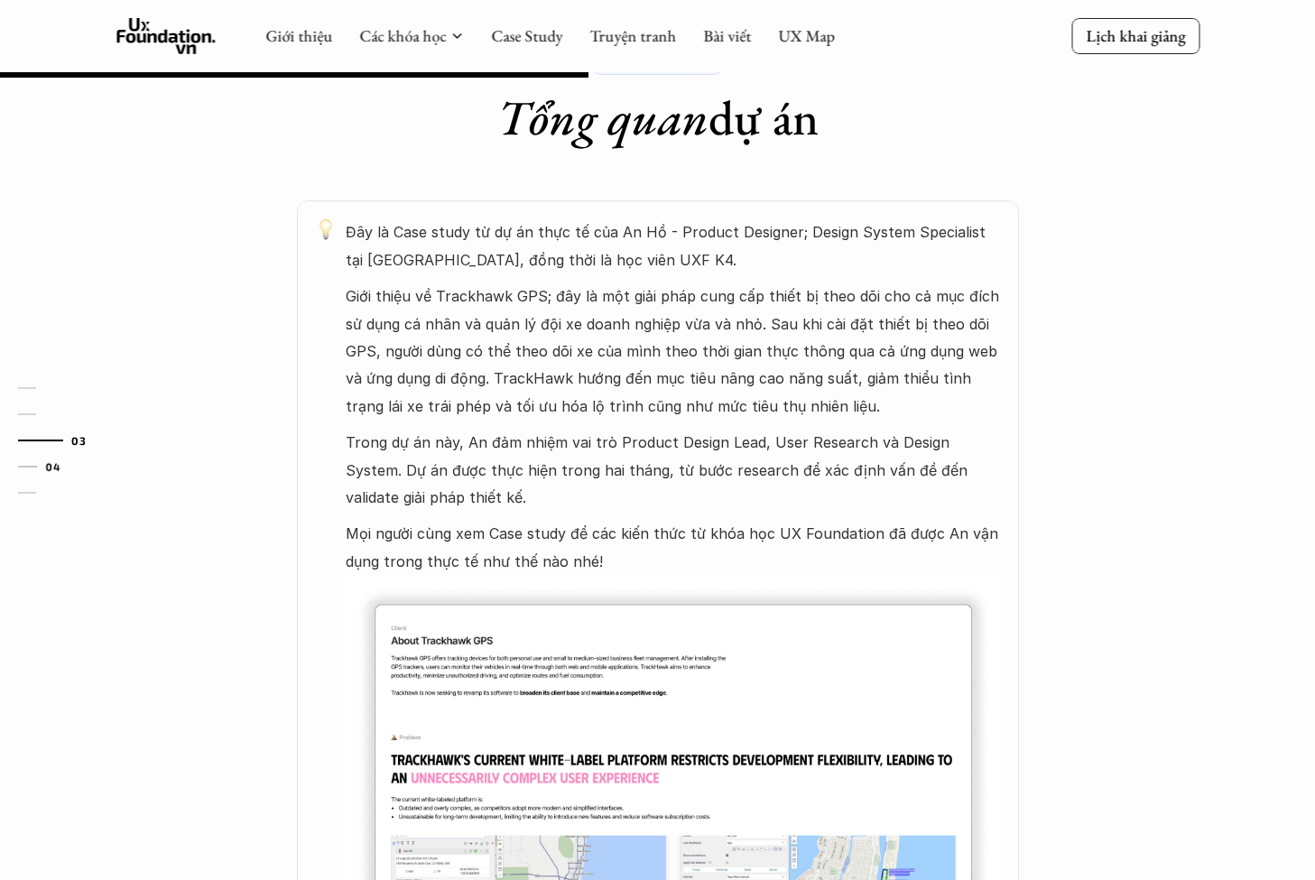
click at [43, 464] on link "04" at bounding box center [61, 467] width 86 height 22
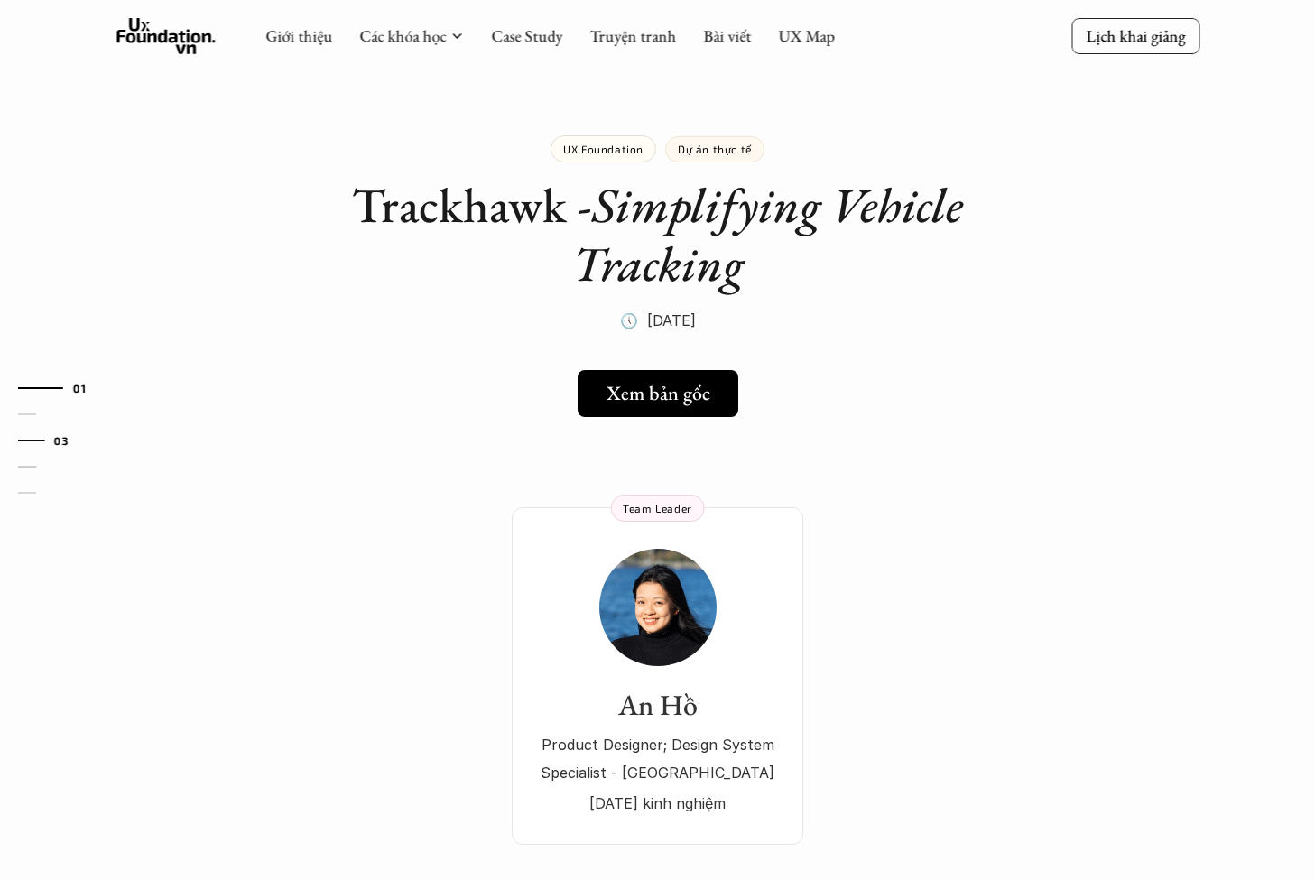
click at [46, 440] on link "03" at bounding box center [61, 441] width 86 height 22
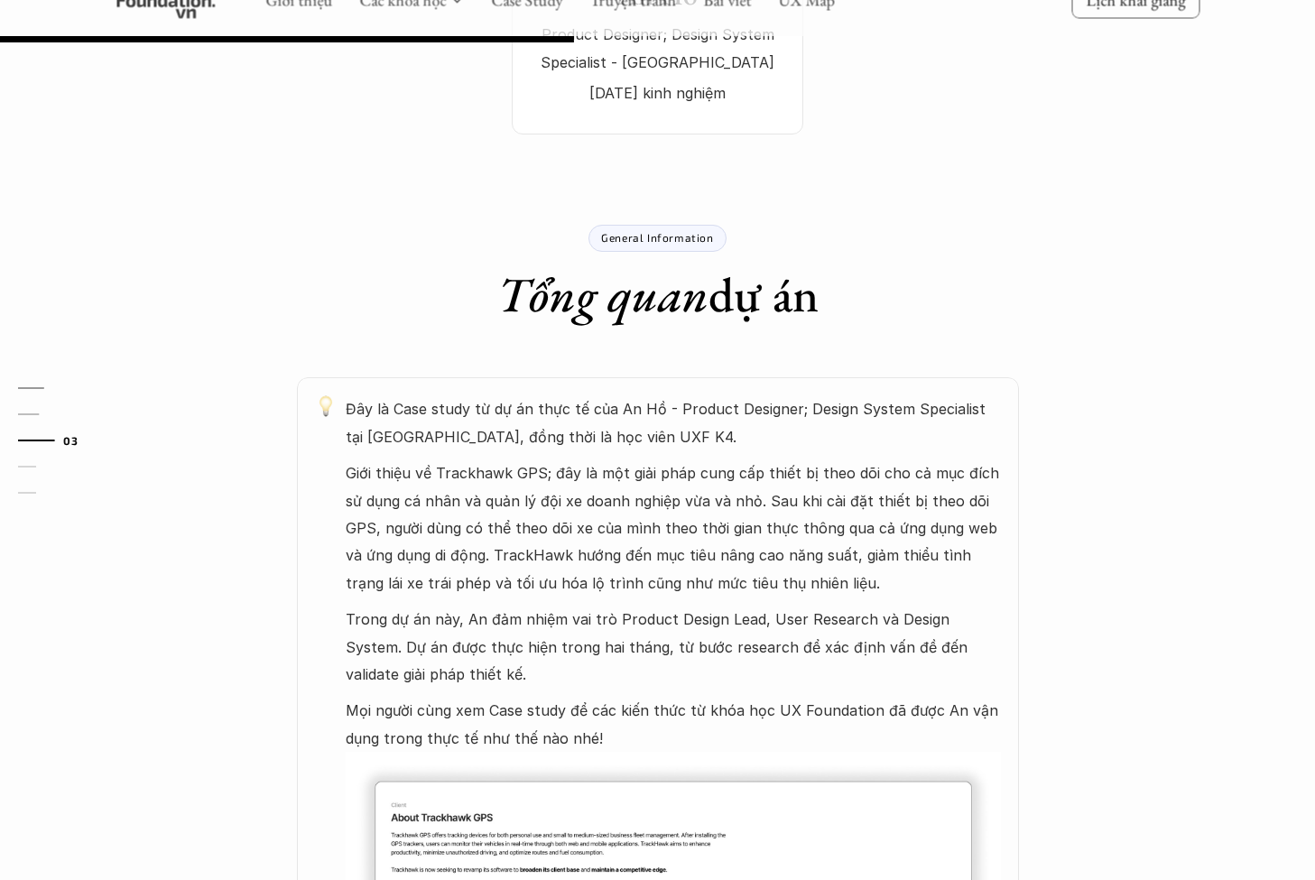
scroll to position [877, 0]
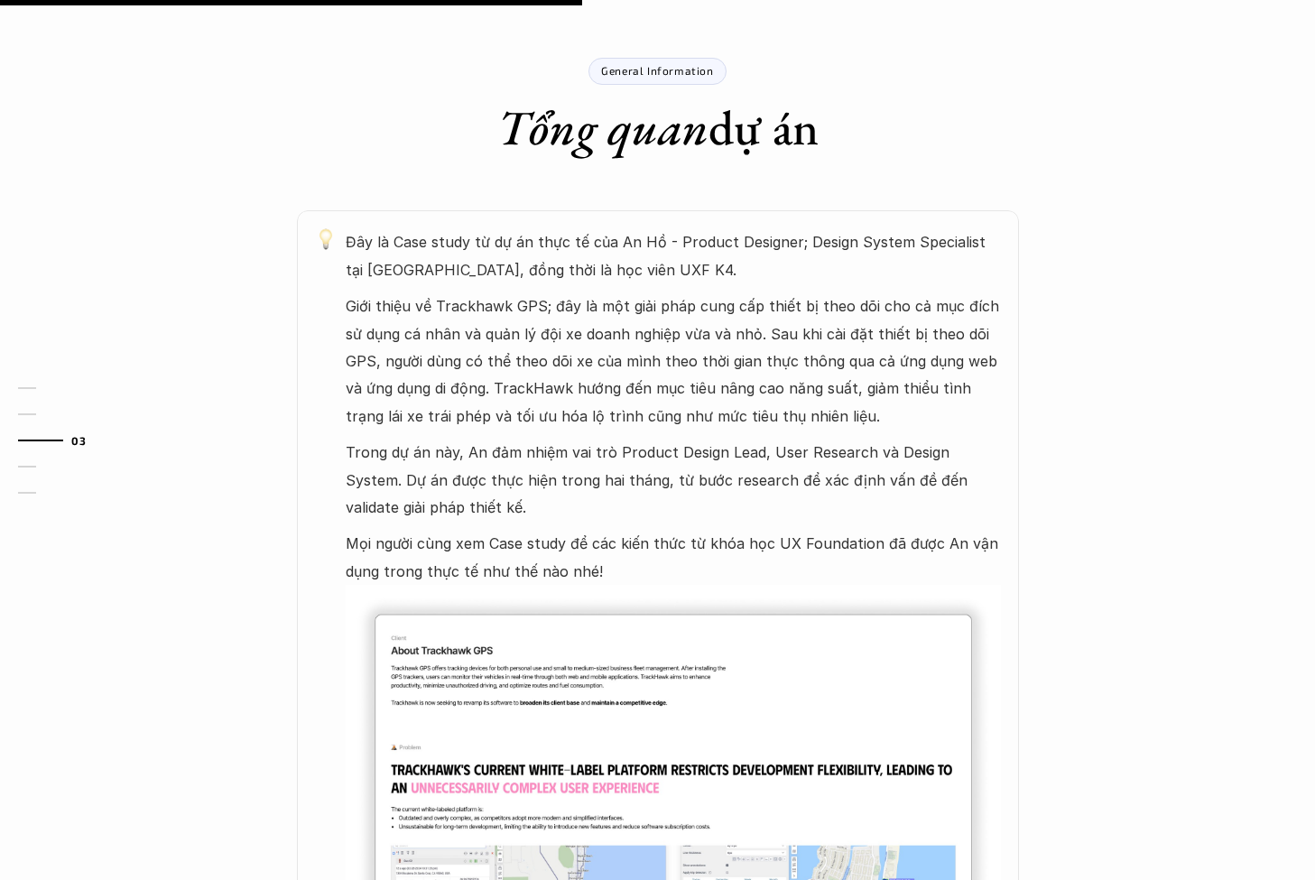
click at [63, 431] on link "03" at bounding box center [61, 441] width 86 height 22
click at [43, 422] on link "02" at bounding box center [61, 414] width 86 height 22
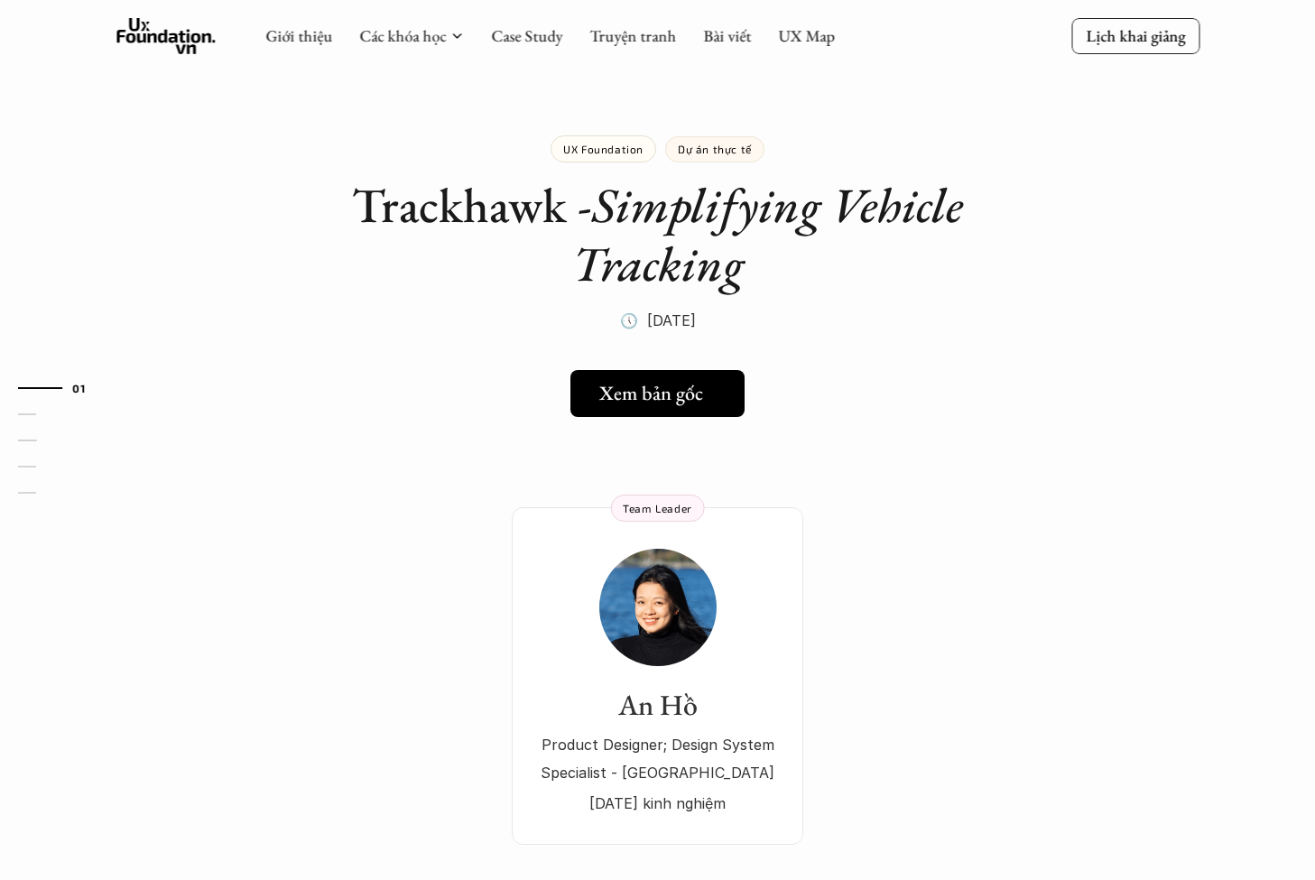
click at [695, 382] on h5 "Xem bản gốc" at bounding box center [651, 393] width 104 height 23
click at [530, 43] on link "Case Study" at bounding box center [526, 35] width 71 height 21
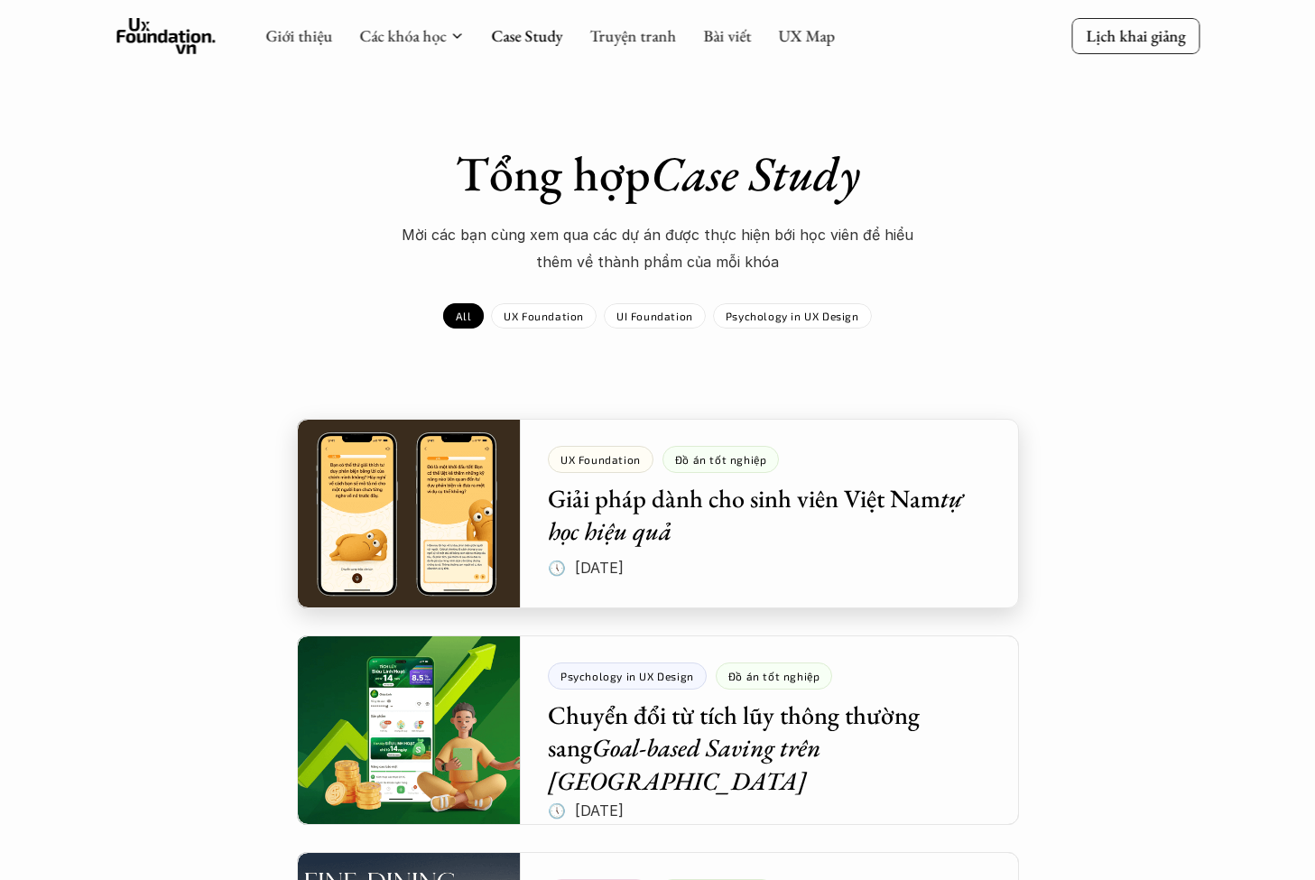
click at [403, 449] on div at bounding box center [658, 514] width 722 height 190
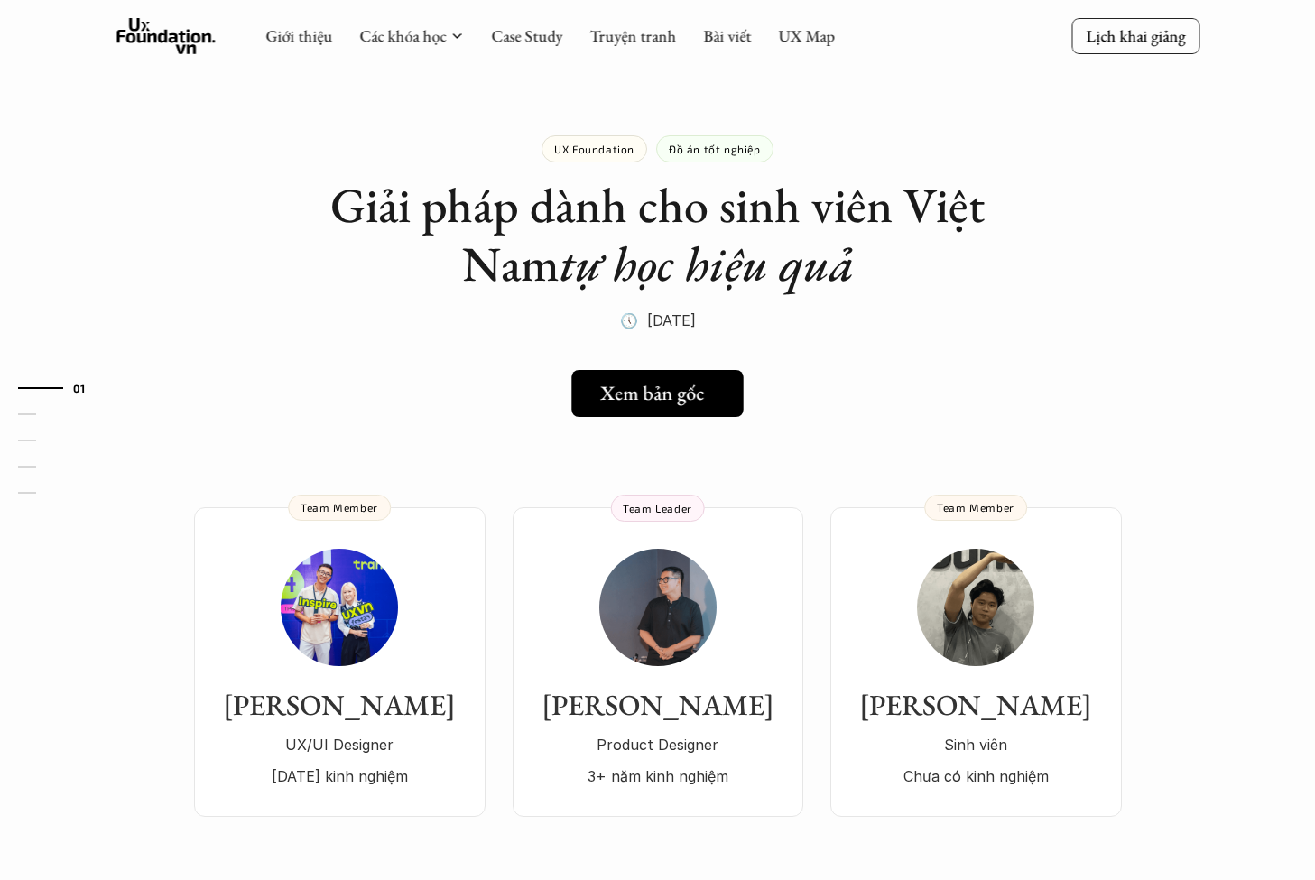
click at [697, 398] on h5 "Xem bản gốc" at bounding box center [652, 393] width 104 height 23
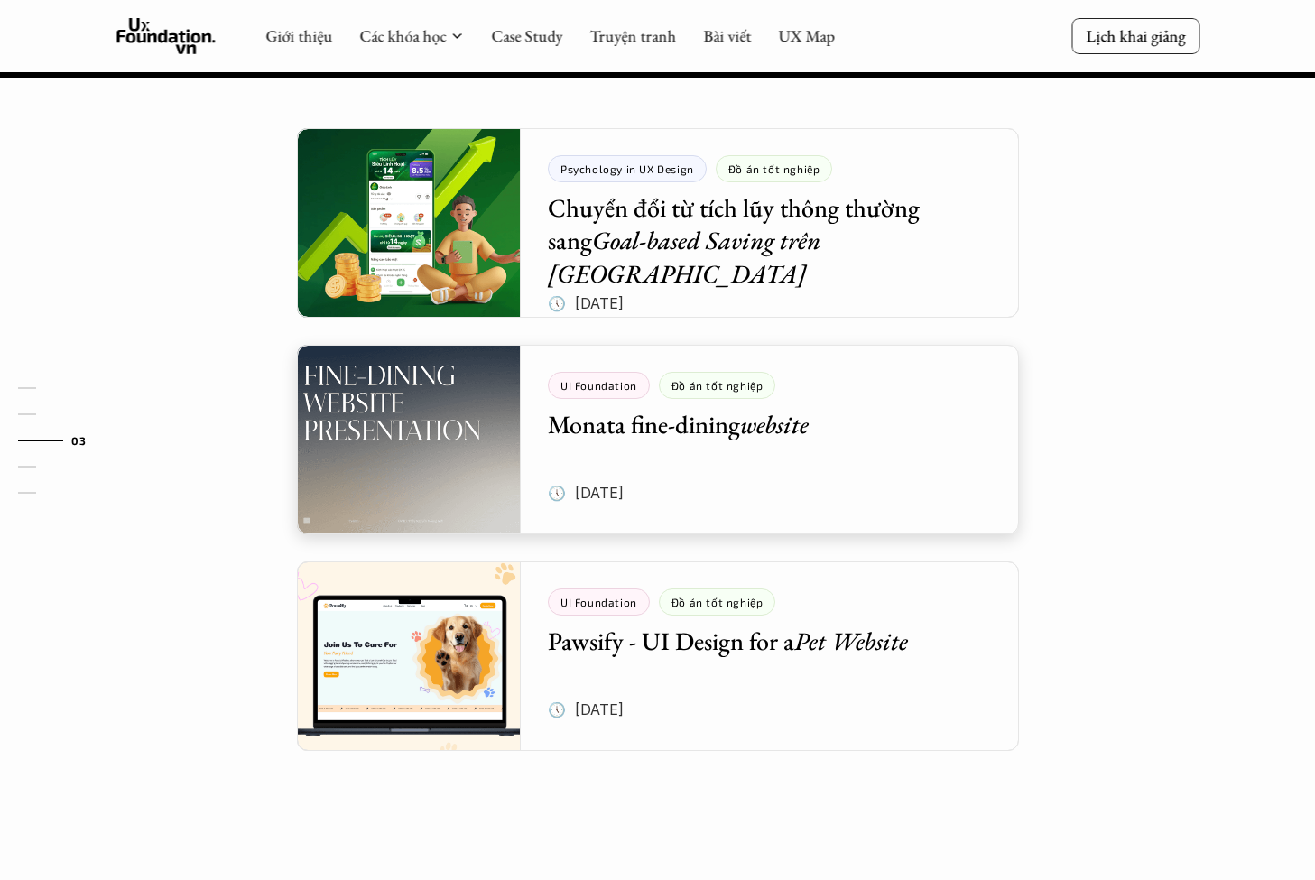
scroll to position [1974, 0]
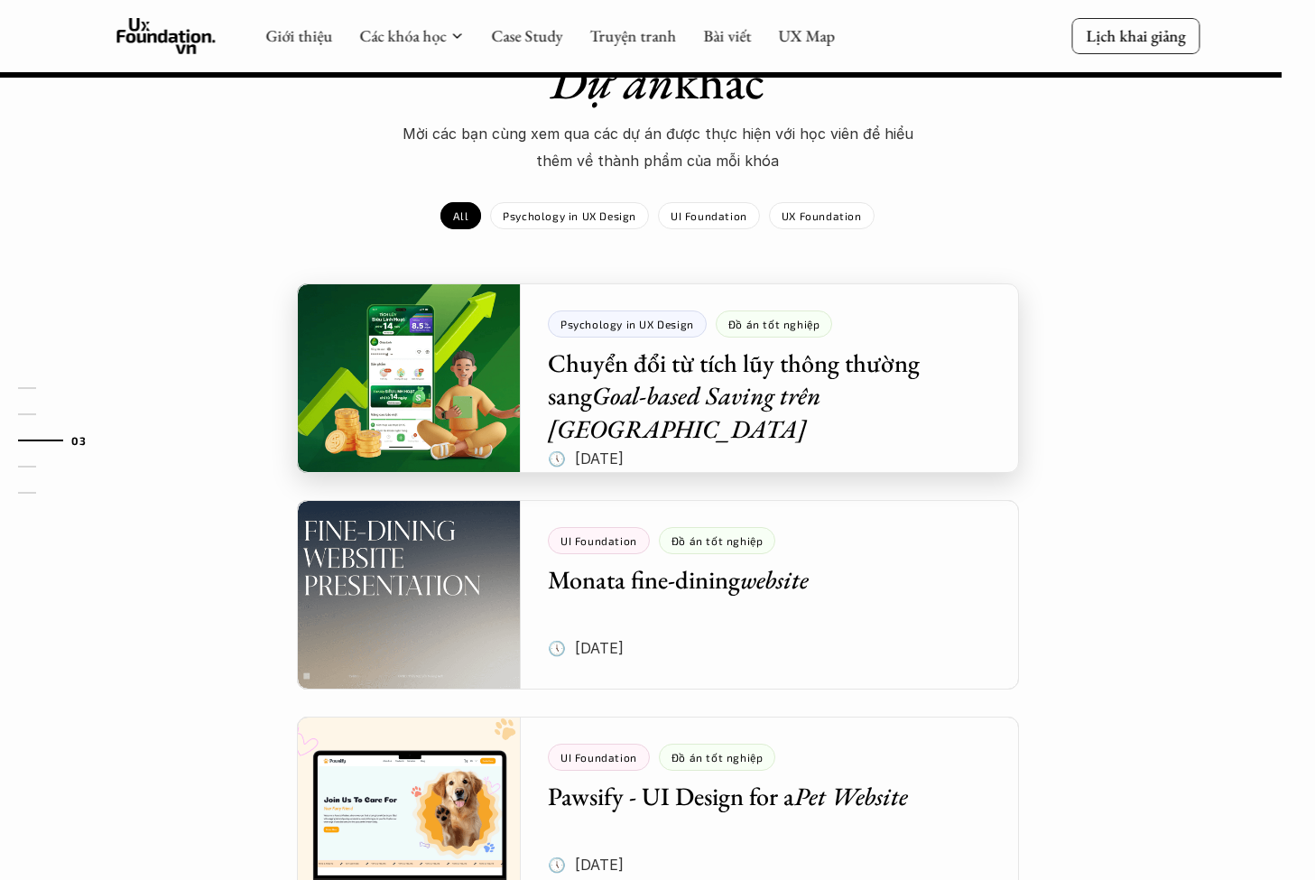
click at [838, 331] on div at bounding box center [658, 378] width 722 height 190
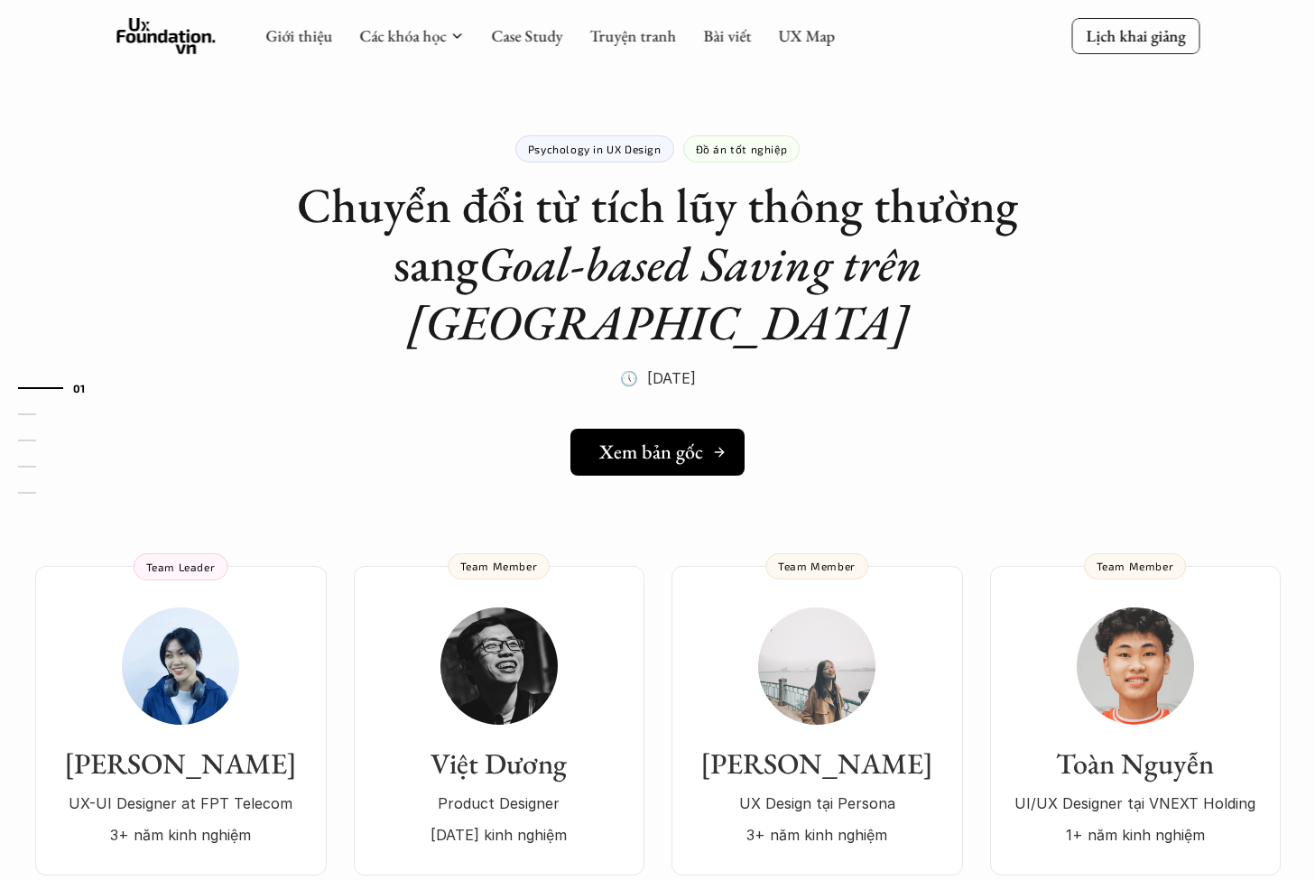
click at [657, 440] on h5 "Xem bản gốc" at bounding box center [651, 451] width 104 height 23
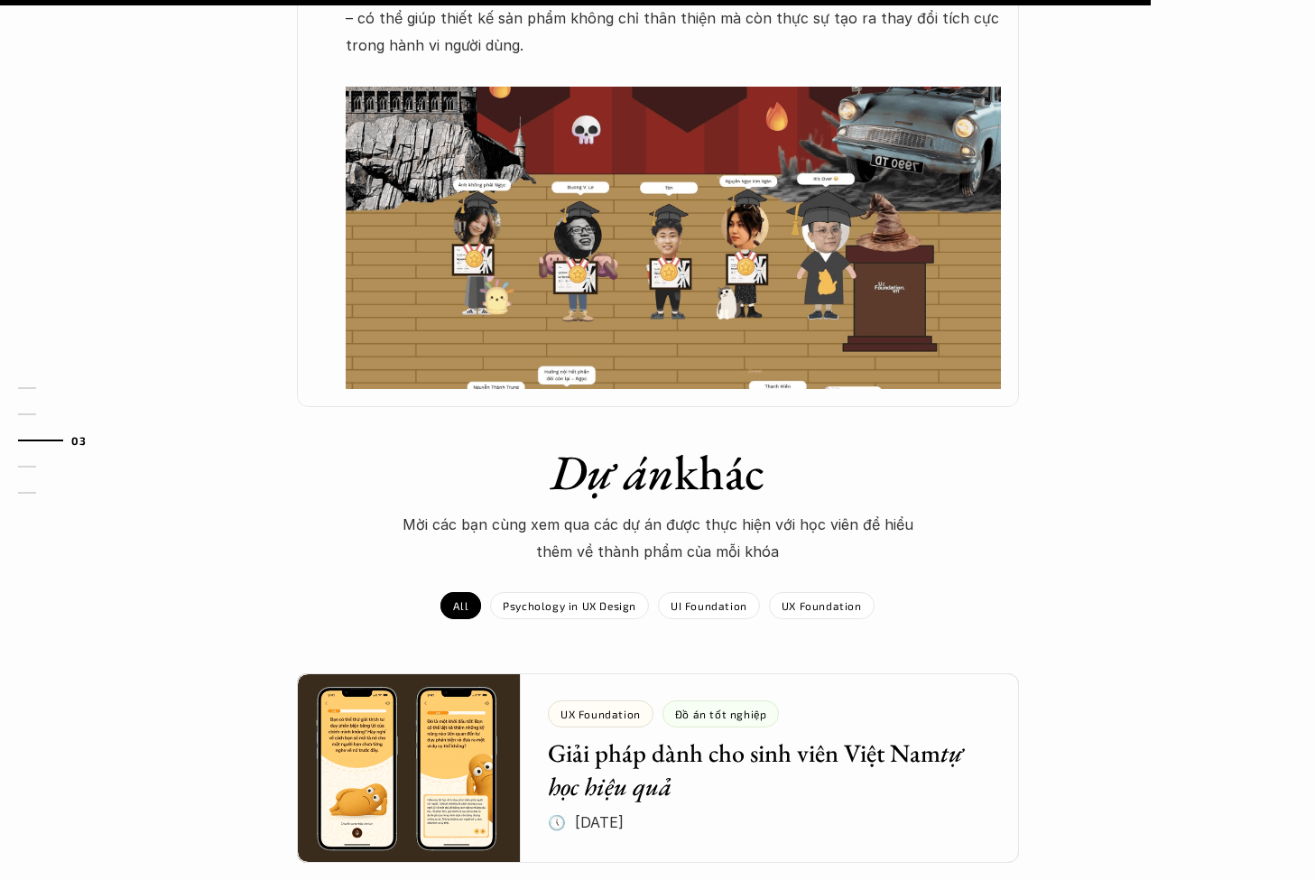
scroll to position [1883, 0]
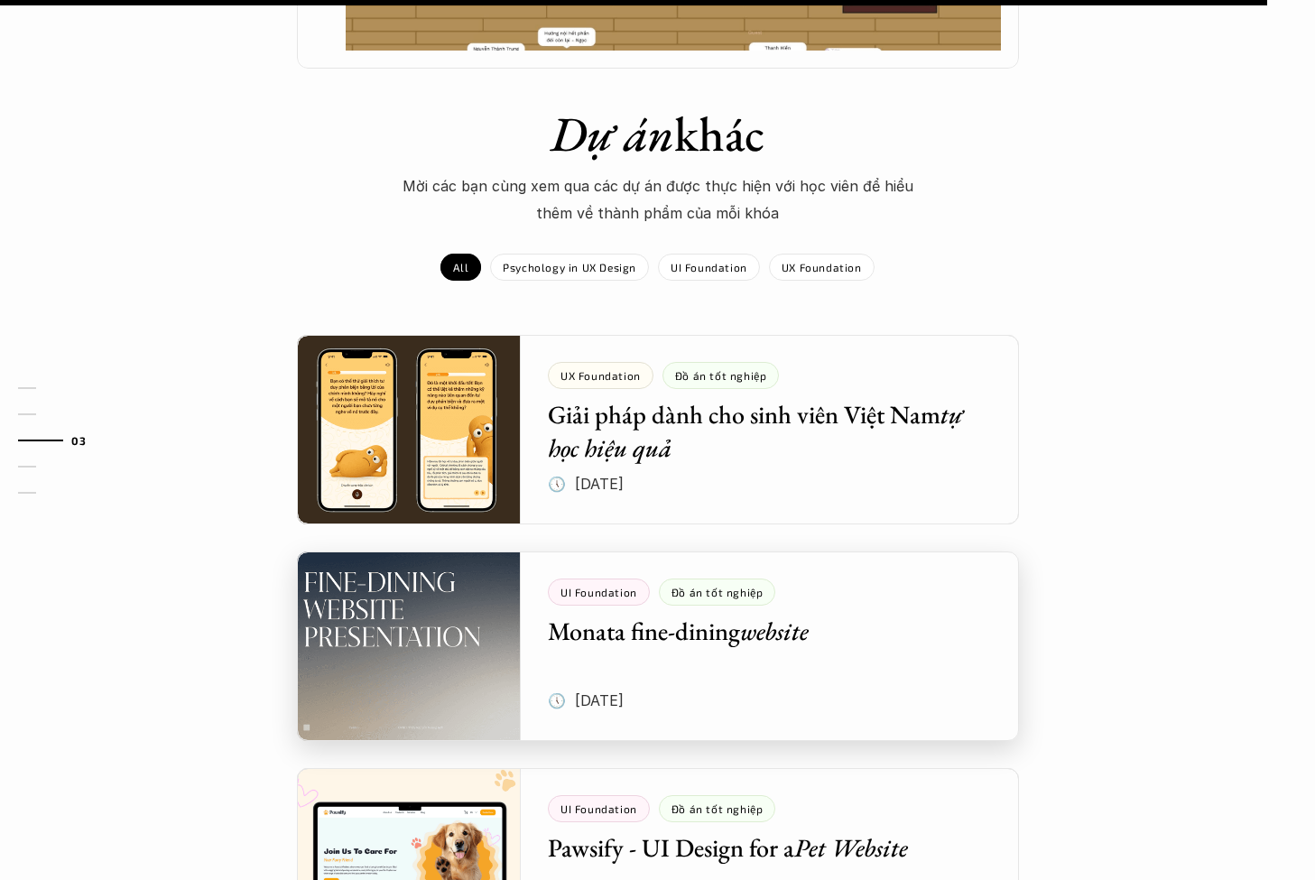
click at [458, 551] on div at bounding box center [658, 646] width 722 height 190
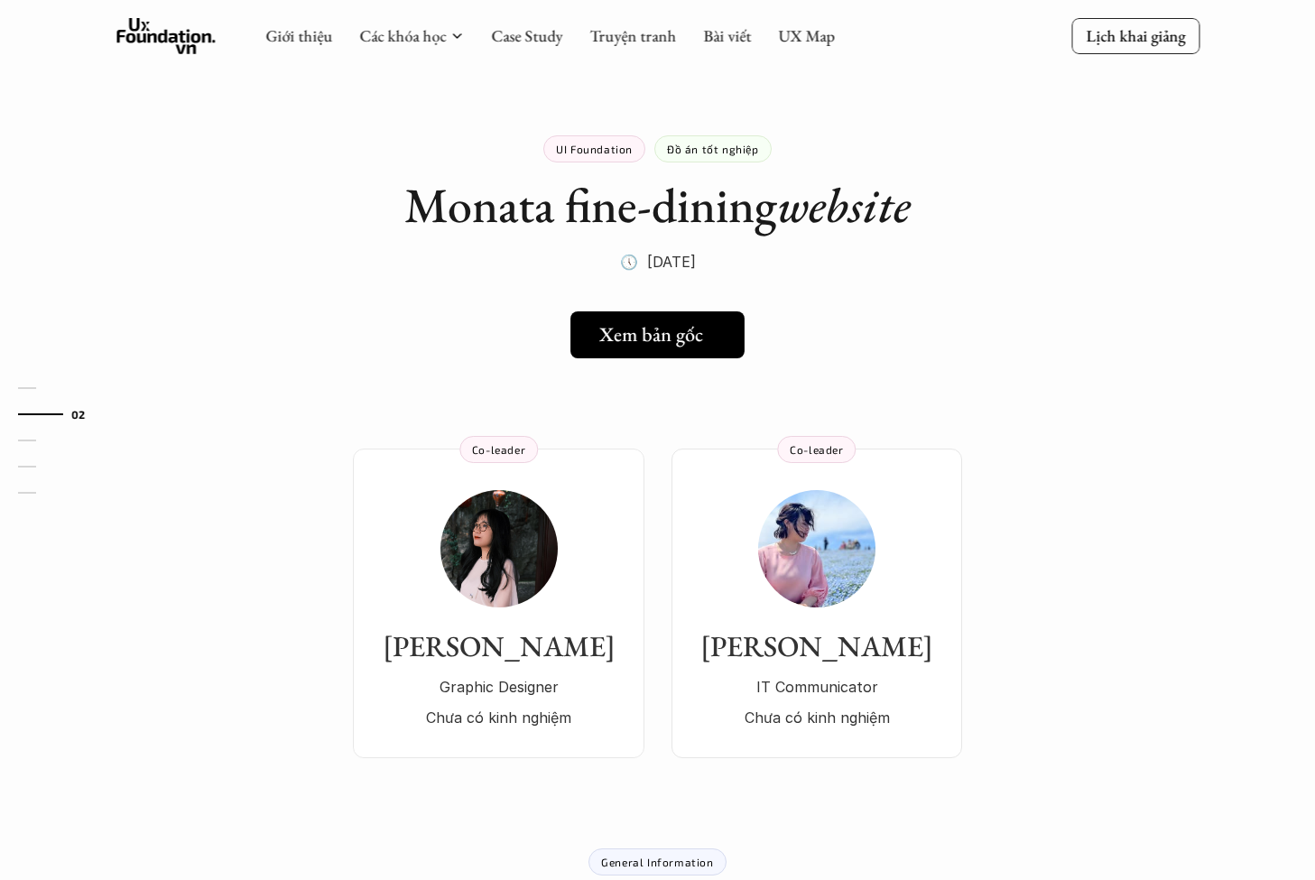
click at [624, 332] on h5 "Xem bản gốc" at bounding box center [651, 334] width 104 height 23
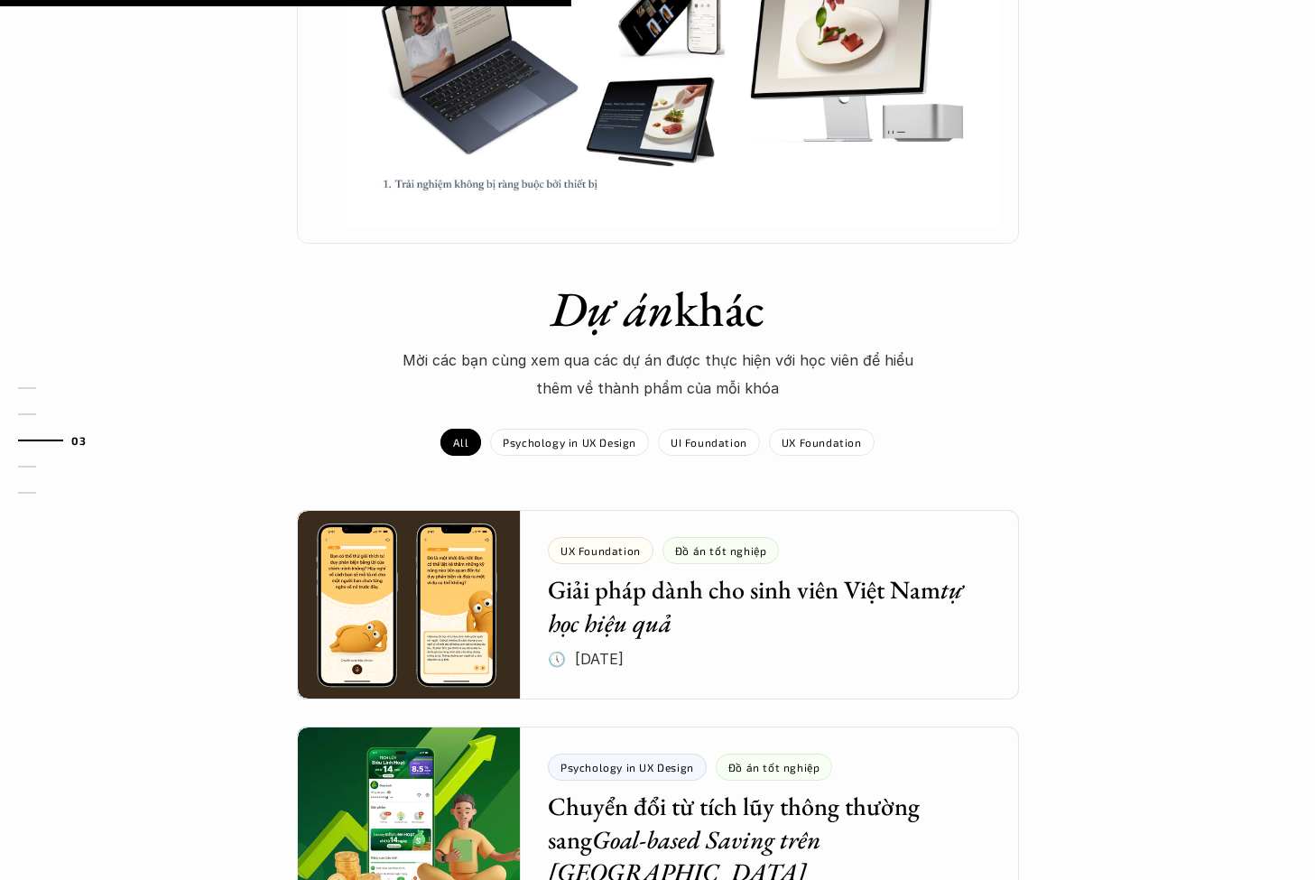
scroll to position [494, 0]
